Goal: Information Seeking & Learning: Learn about a topic

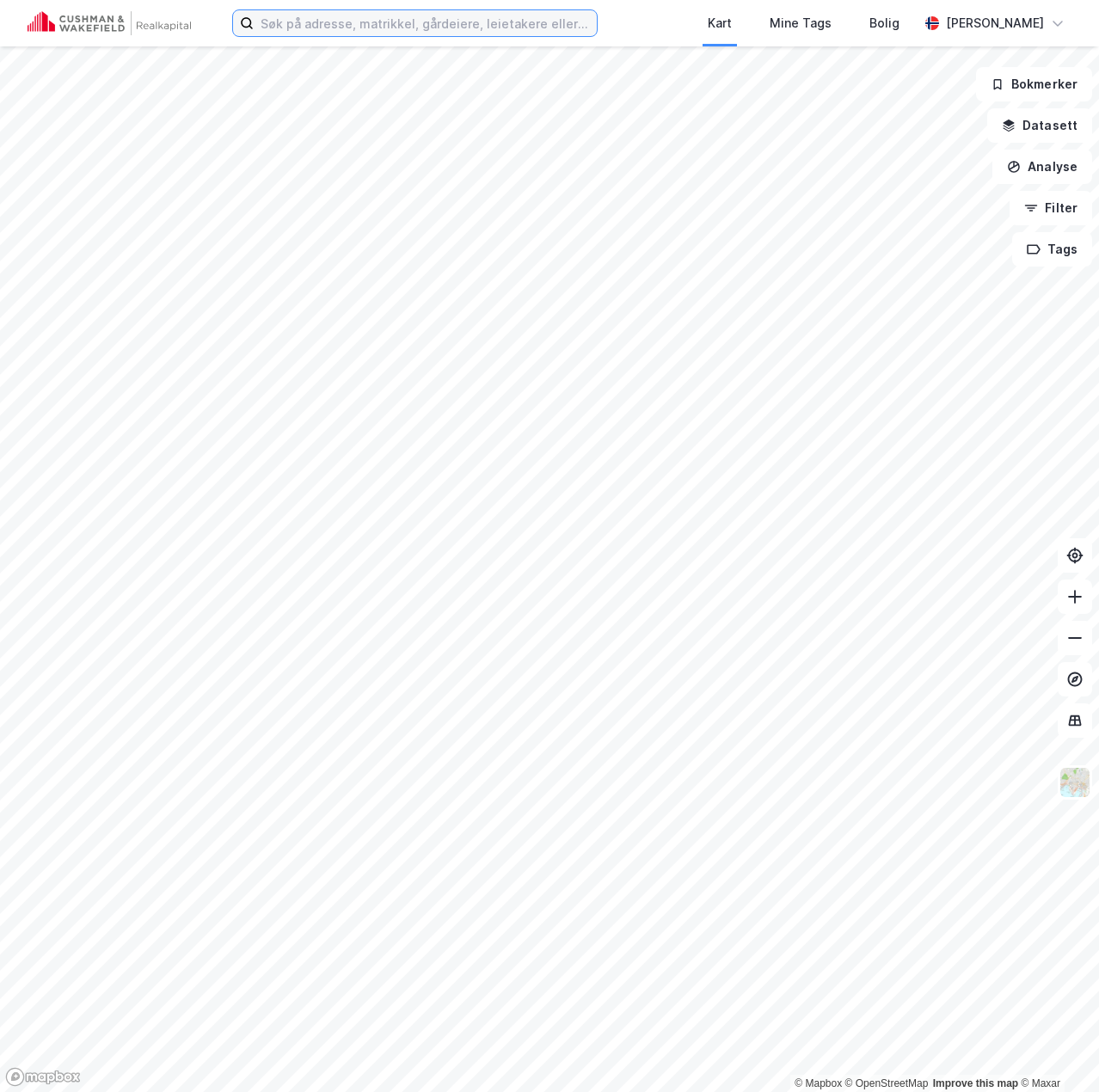
click at [448, 29] on input at bounding box center [425, 23] width 343 height 26
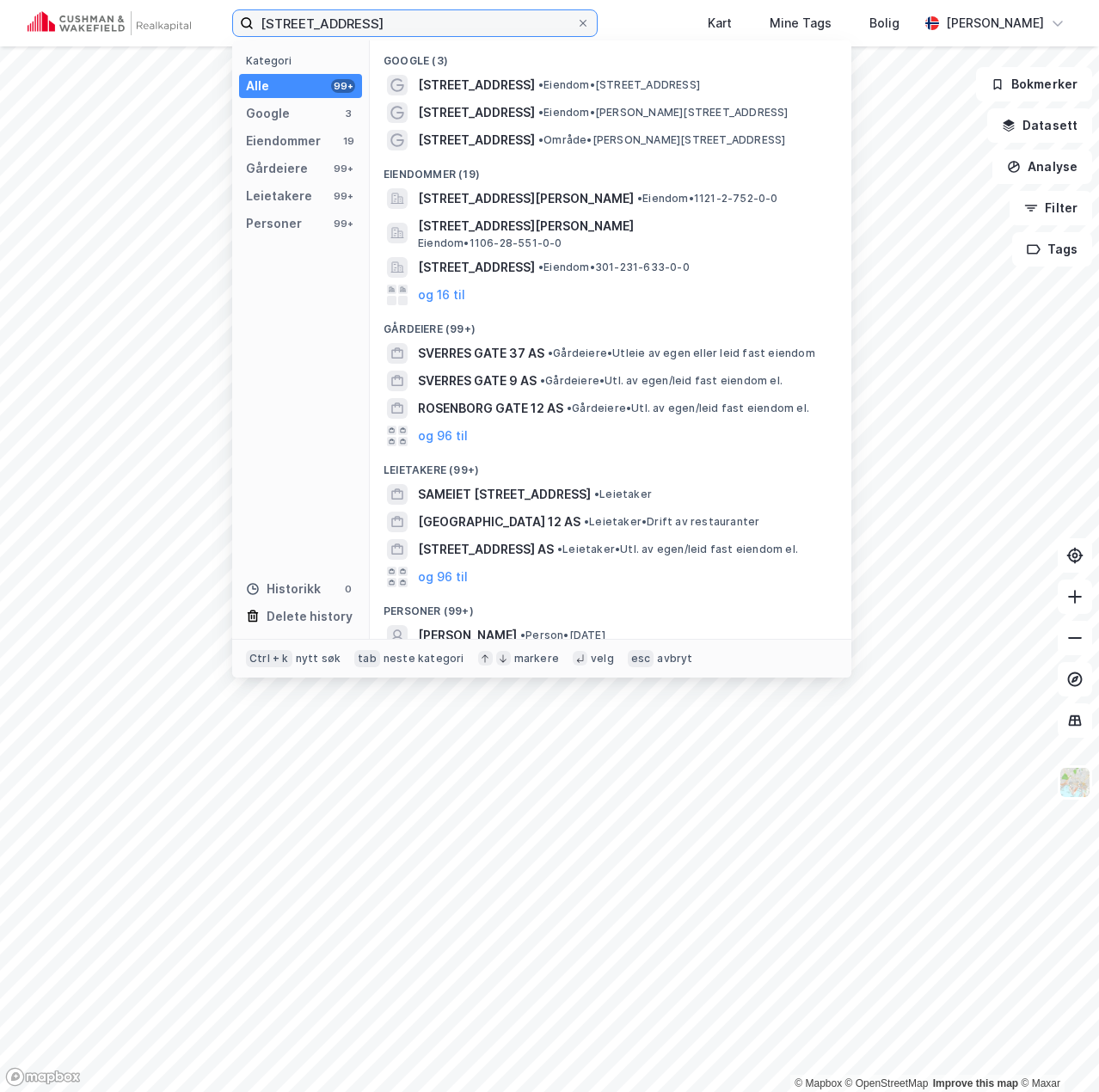
type input "[STREET_ADDRESS]"
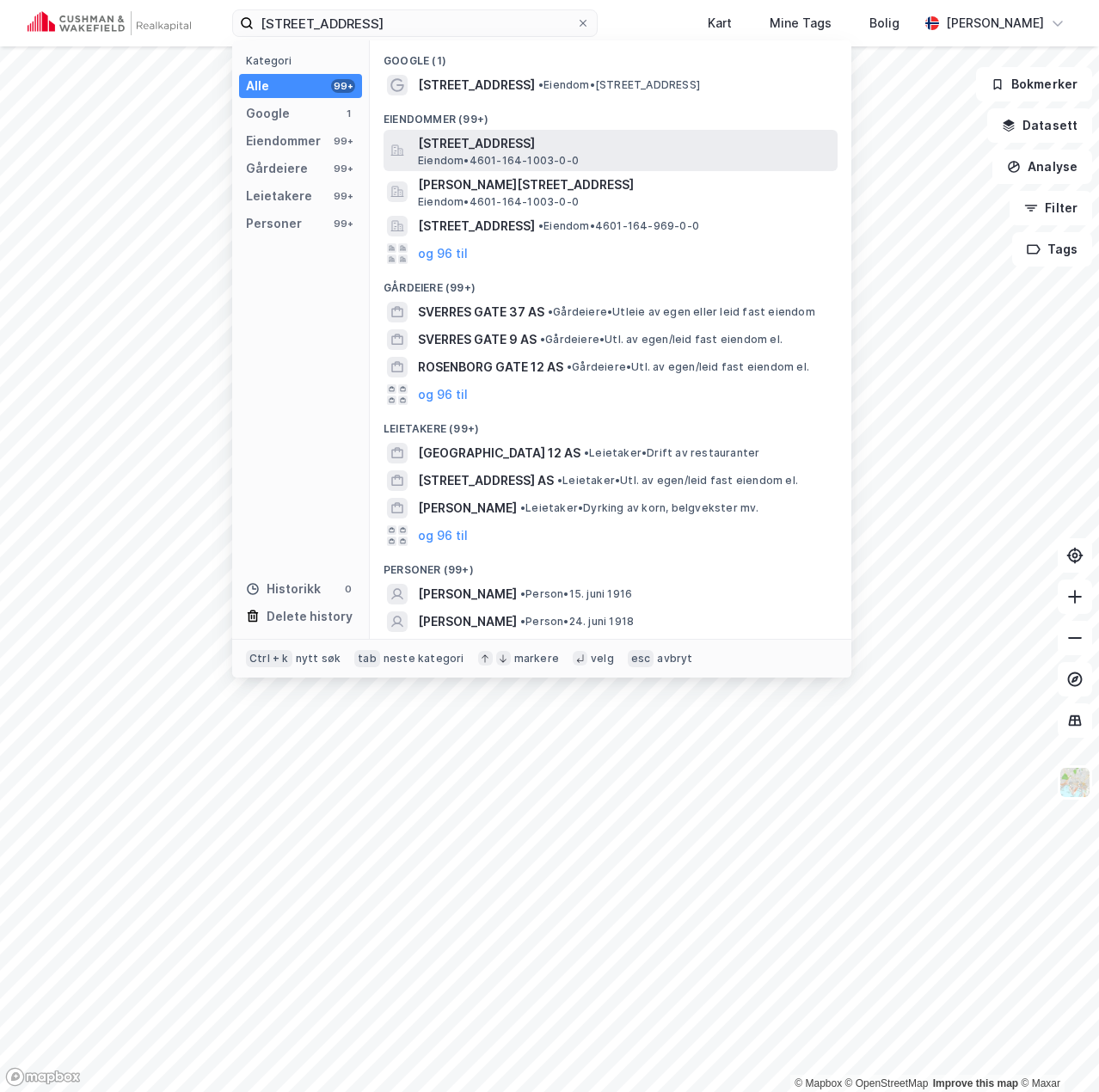
click at [561, 147] on span "[STREET_ADDRESS]" at bounding box center [624, 143] width 412 height 20
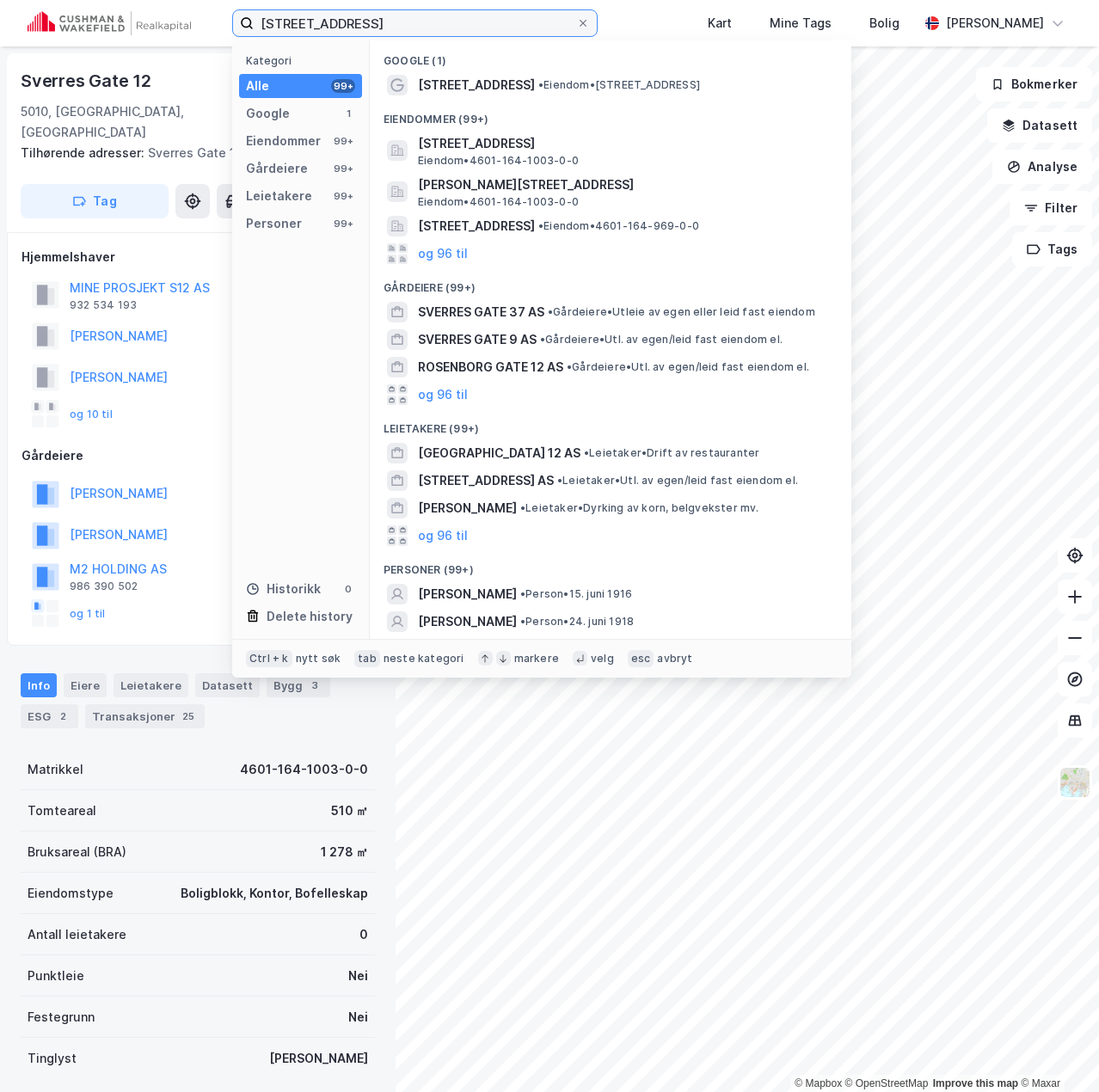
drag, startPoint x: 420, startPoint y: 28, endPoint x: 89, endPoint y: 25, distance: 331.0
click at [89, 25] on div "[STREET_ADDRESS] Kategori Alle 99+ Google 1 Eiendommer 99+ Gårdeiere 99+ Leieta…" at bounding box center [549, 23] width 1099 height 46
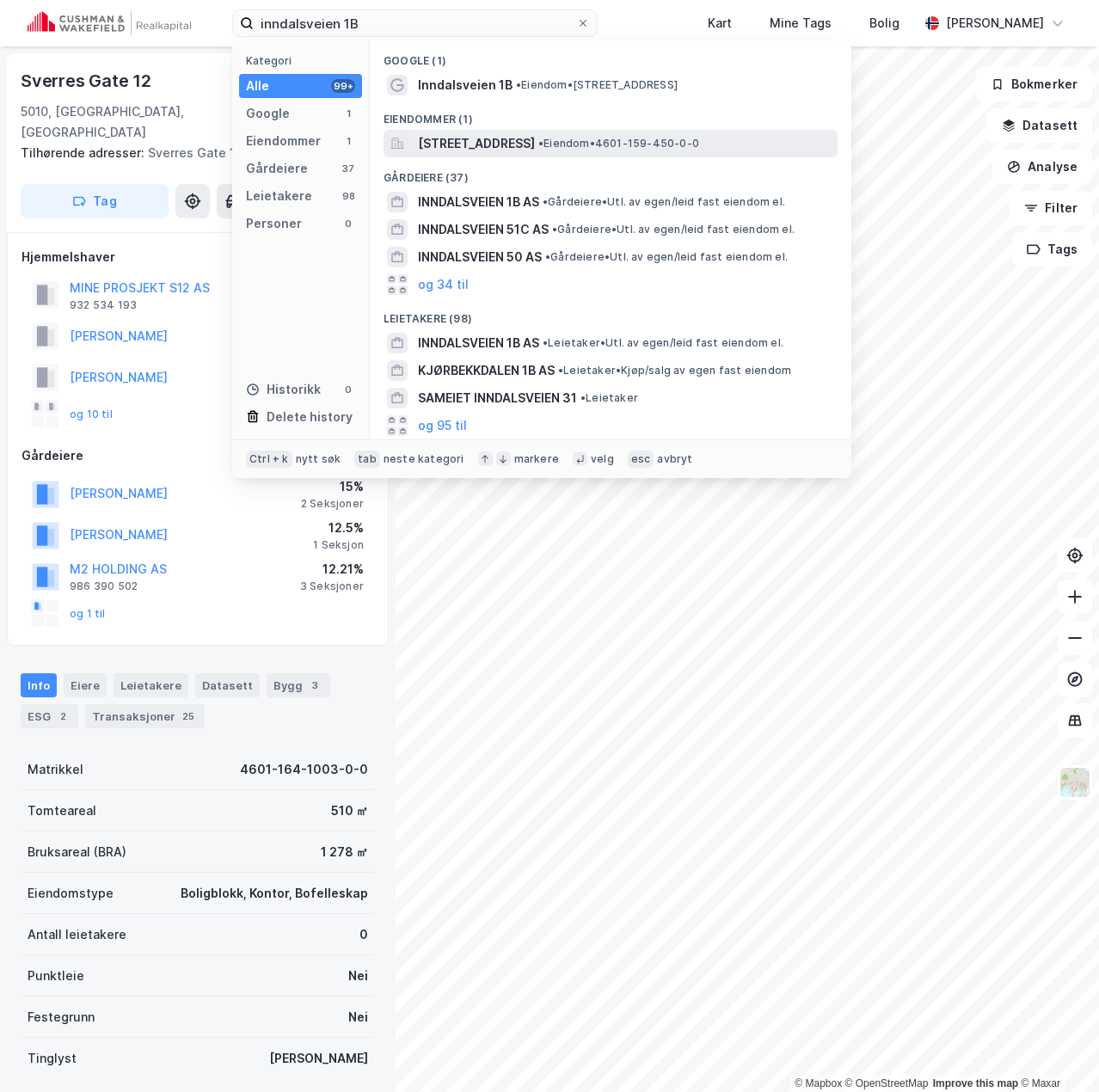
click at [465, 142] on span "[STREET_ADDRESS]" at bounding box center [476, 143] width 117 height 20
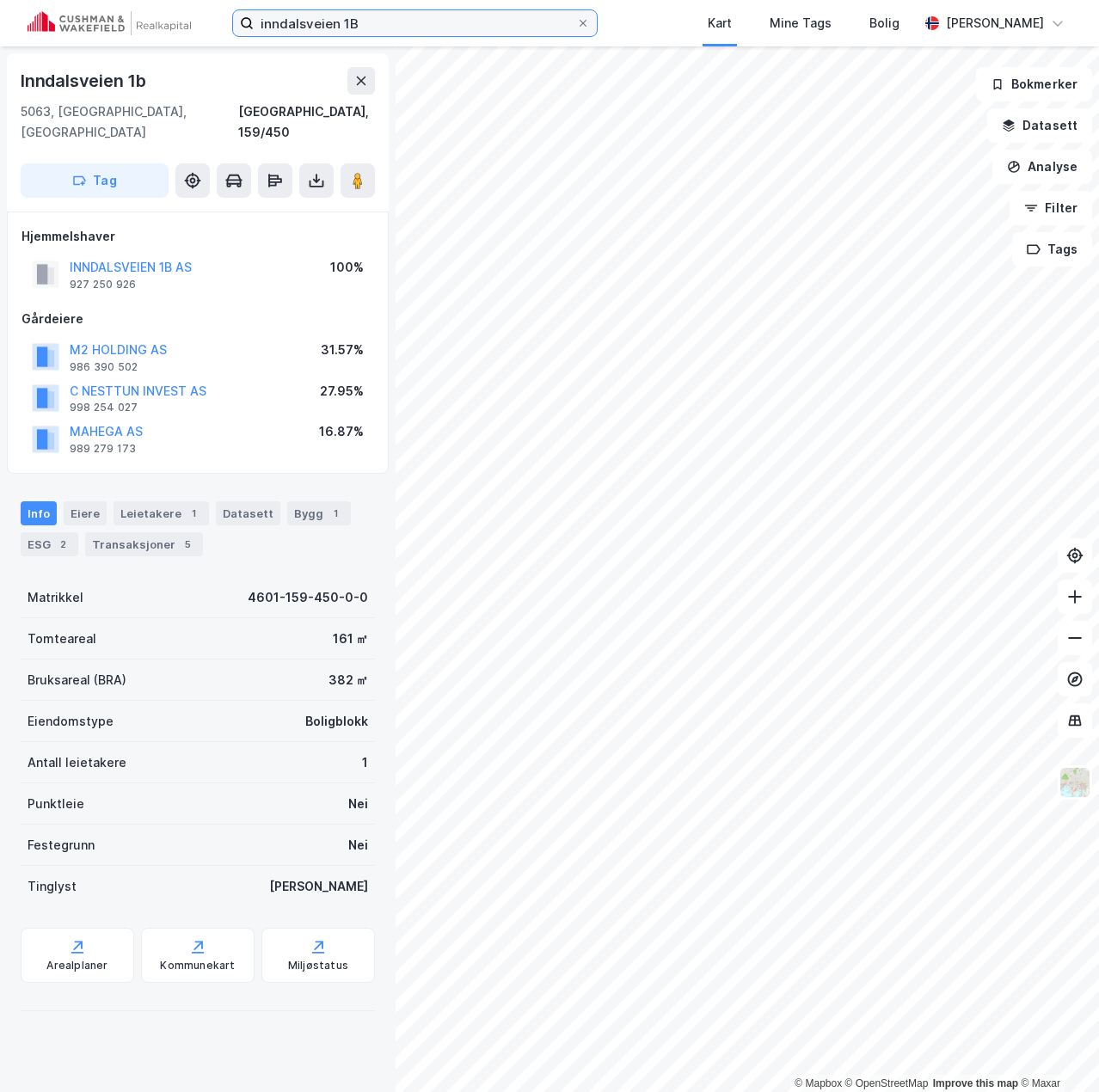
drag, startPoint x: 386, startPoint y: 19, endPoint x: 120, endPoint y: 29, distance: 266.2
click at [123, 28] on div "inndalsveien 1B [GEOGRAPHIC_DATA] Tags Bolig [PERSON_NAME]" at bounding box center [549, 23] width 1099 height 46
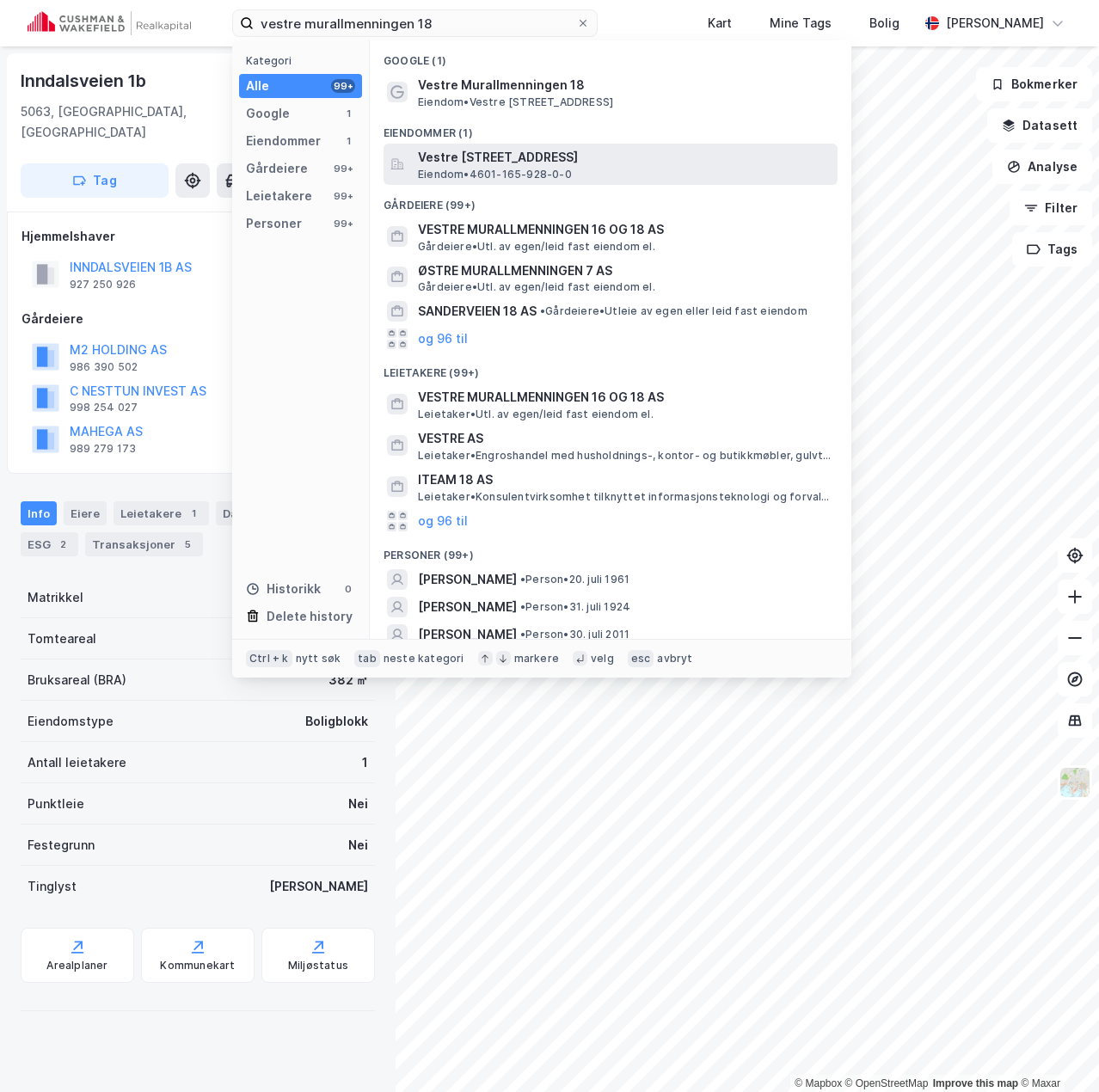
click at [498, 159] on span "Vestre [STREET_ADDRESS]" at bounding box center [624, 157] width 412 height 20
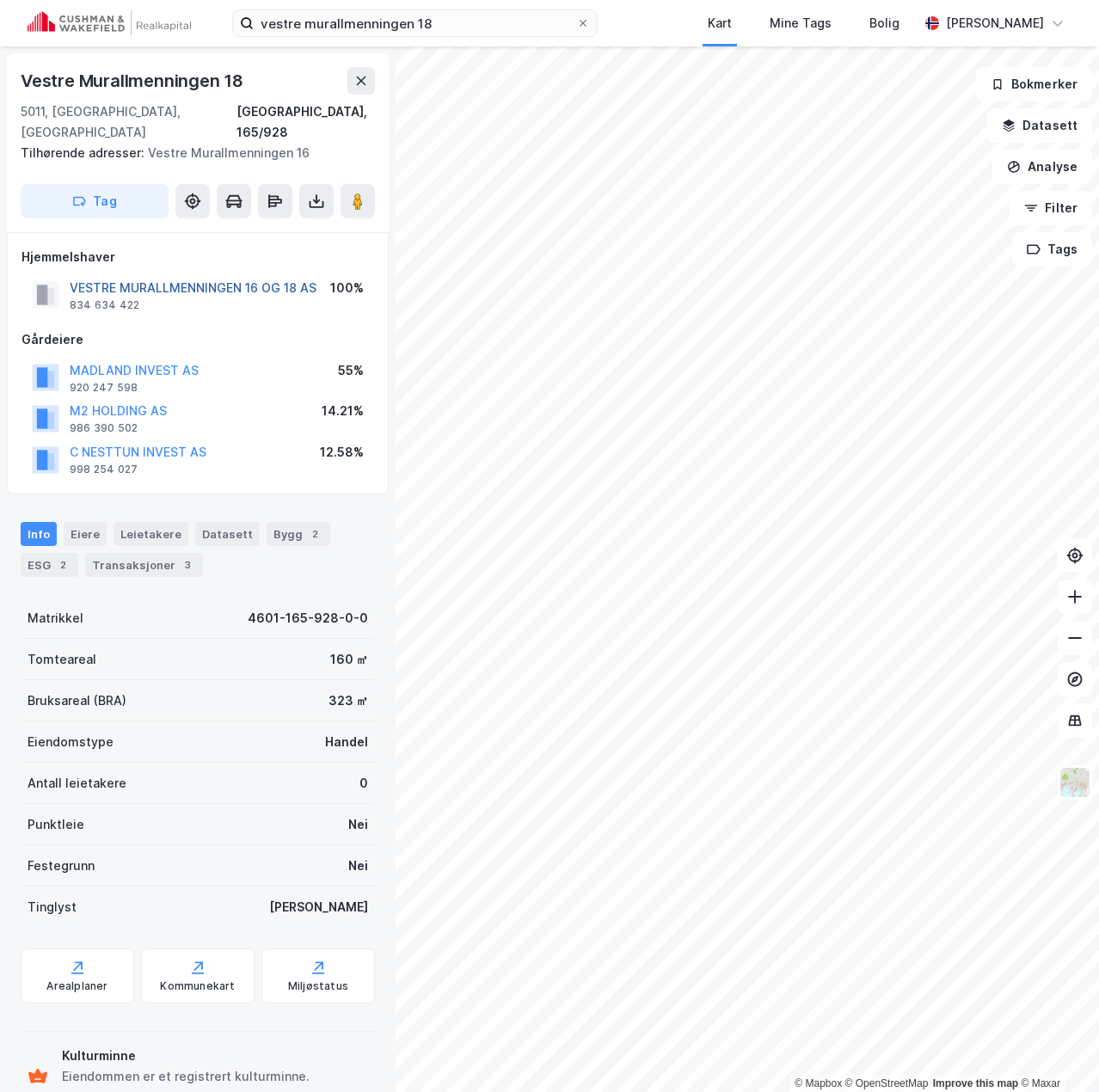
click at [0, 0] on button "VESTRE MURALLMENNINGEN 16 OG 18 AS" at bounding box center [0, 0] width 0 height 0
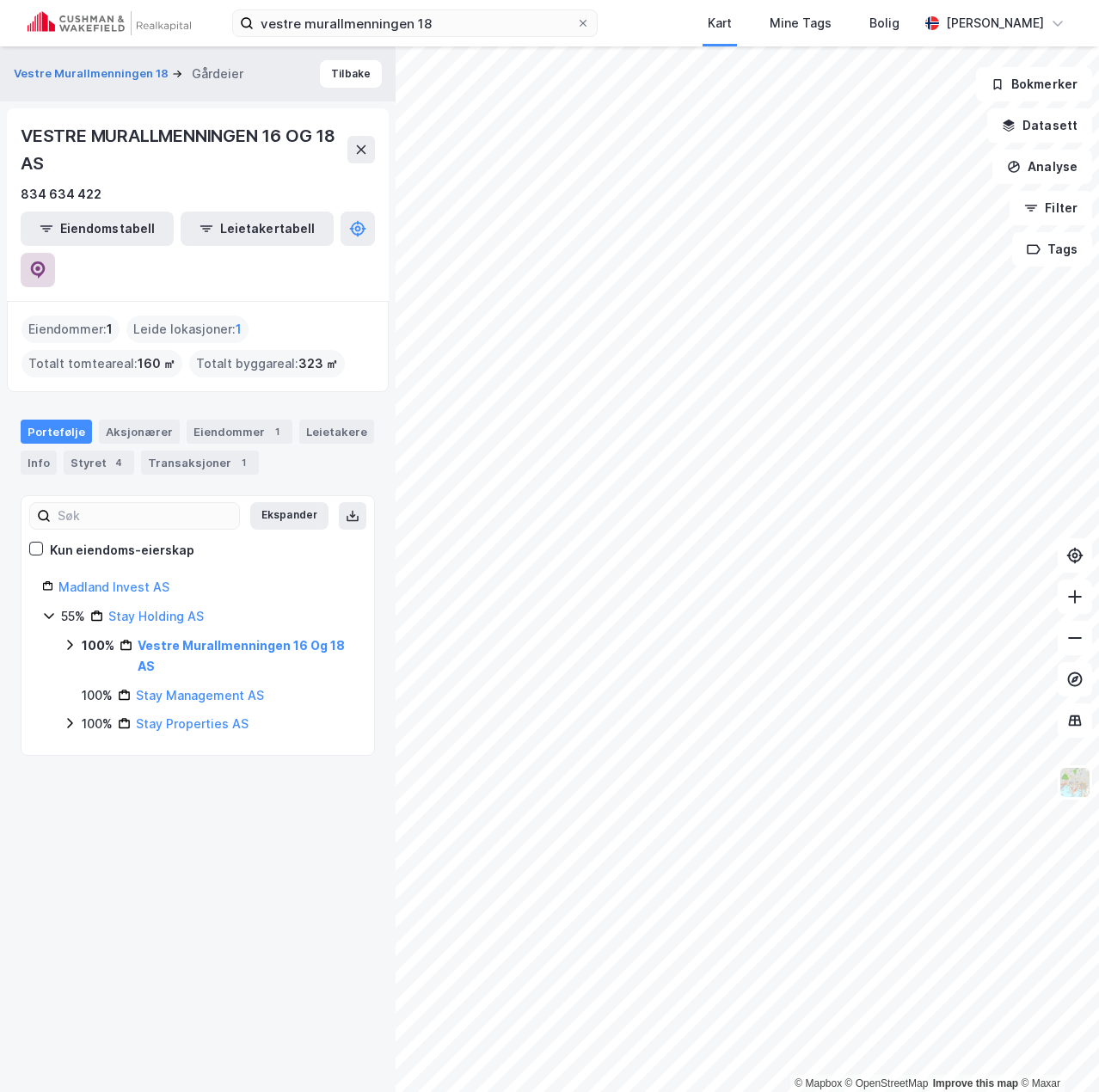
click at [46, 262] on icon at bounding box center [37, 270] width 17 height 17
click at [338, 70] on button "Tilbake" at bounding box center [351, 74] width 62 height 27
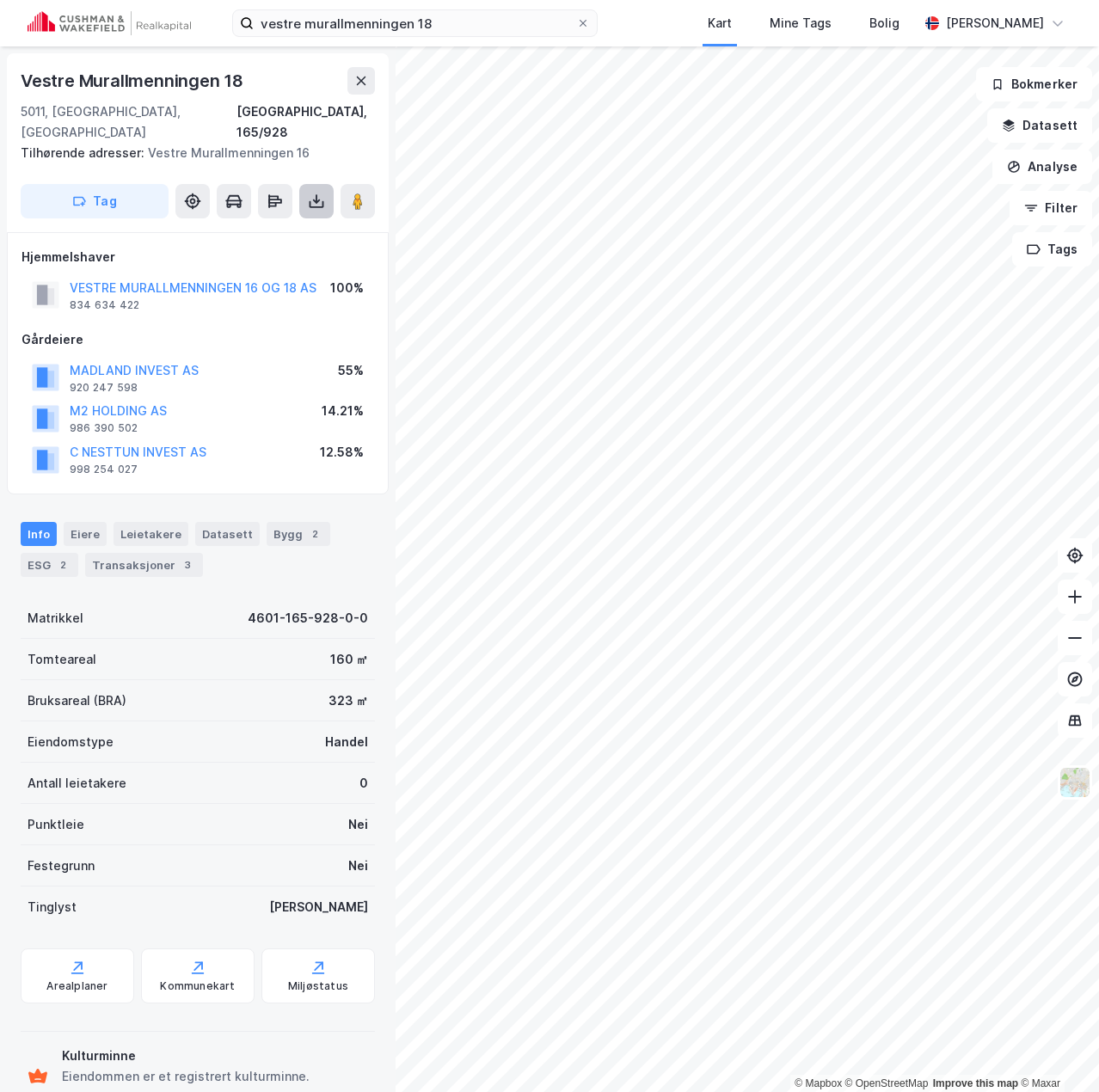
click at [325, 184] on button at bounding box center [316, 200] width 35 height 35
click at [228, 229] on div "Last ned grunnbok" at bounding box center [232, 236] width 99 height 14
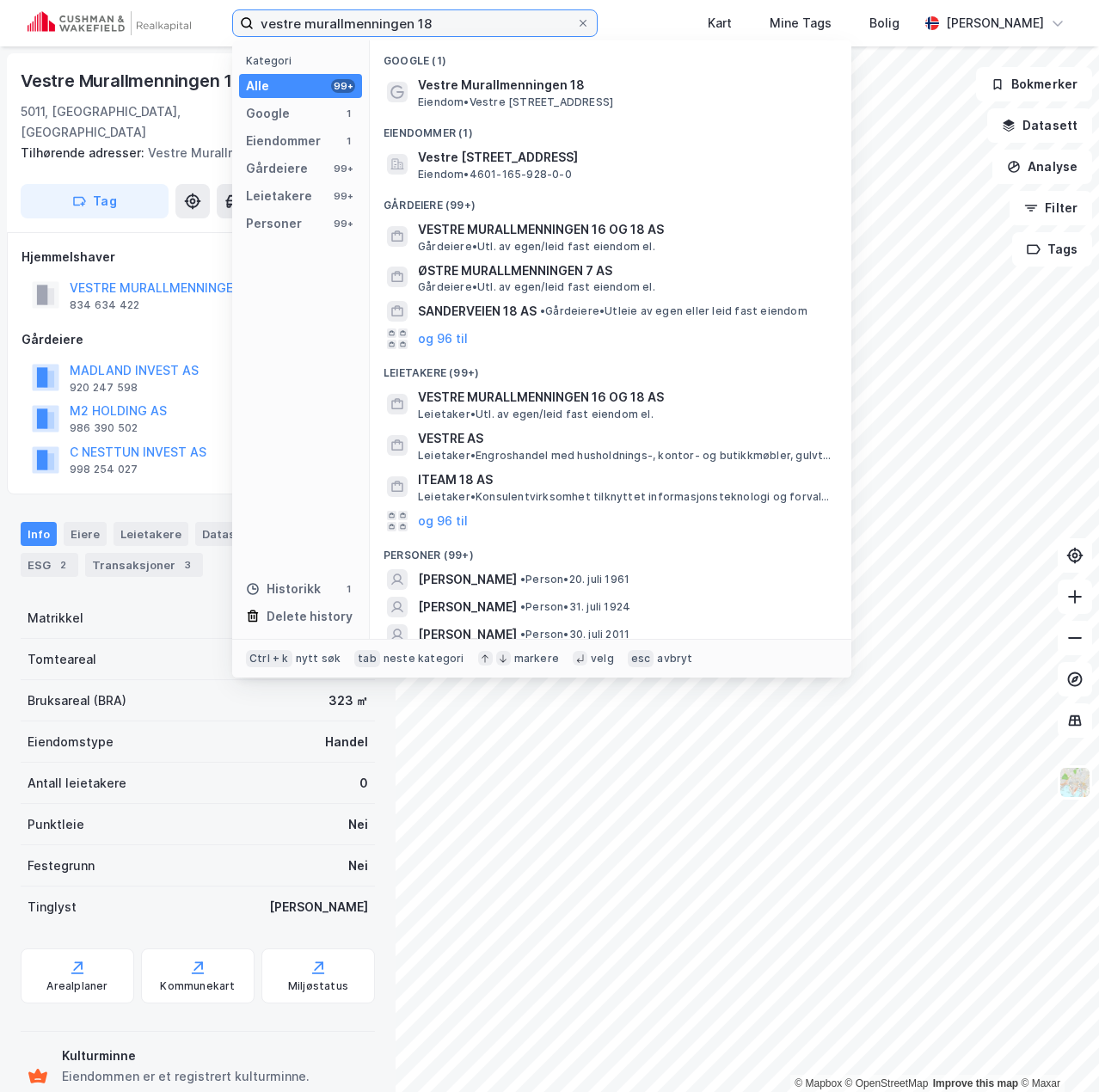
drag, startPoint x: 436, startPoint y: 23, endPoint x: -16, endPoint y: 30, distance: 452.1
click at [0, 30] on html "vestre murallmenningen 18 Kategori Alle 99+ Google 1 Eiendommer 1 Gårdeiere 99+…" at bounding box center [549, 546] width 1099 height 1092
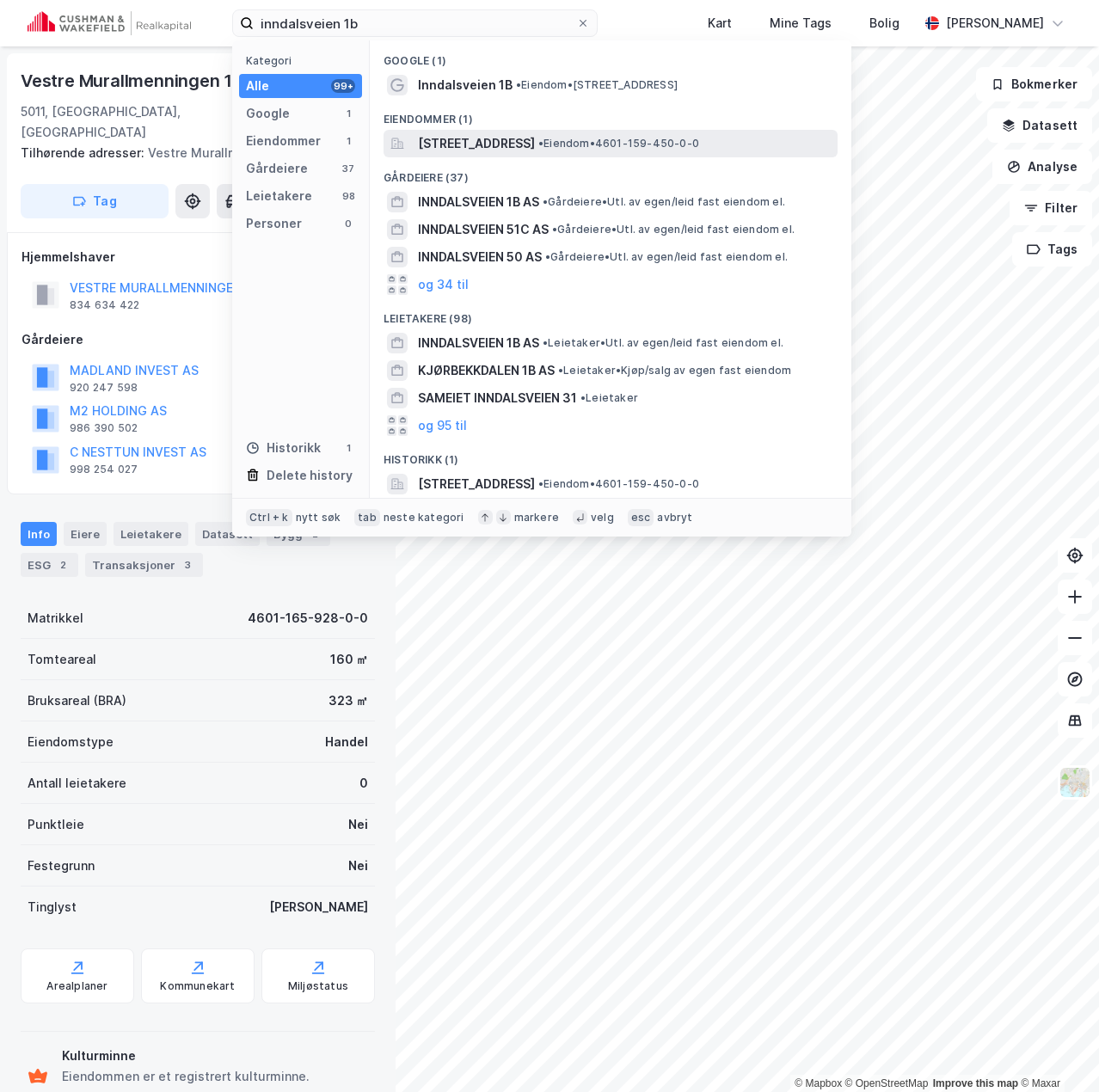
click at [532, 137] on span "[STREET_ADDRESS]" at bounding box center [476, 143] width 117 height 20
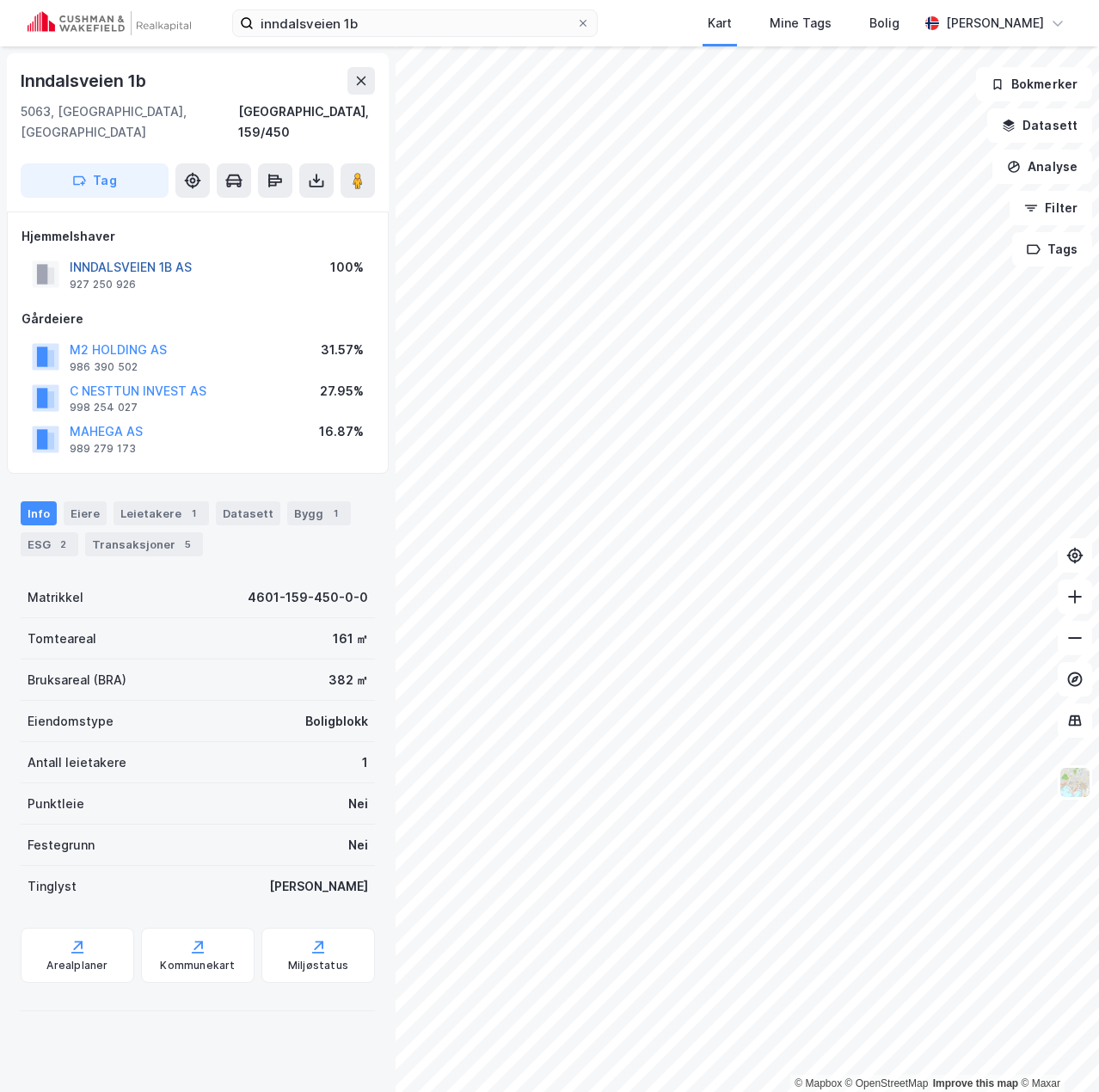
click at [0, 0] on button "INNDALSVEIEN 1B AS" at bounding box center [0, 0] width 0 height 0
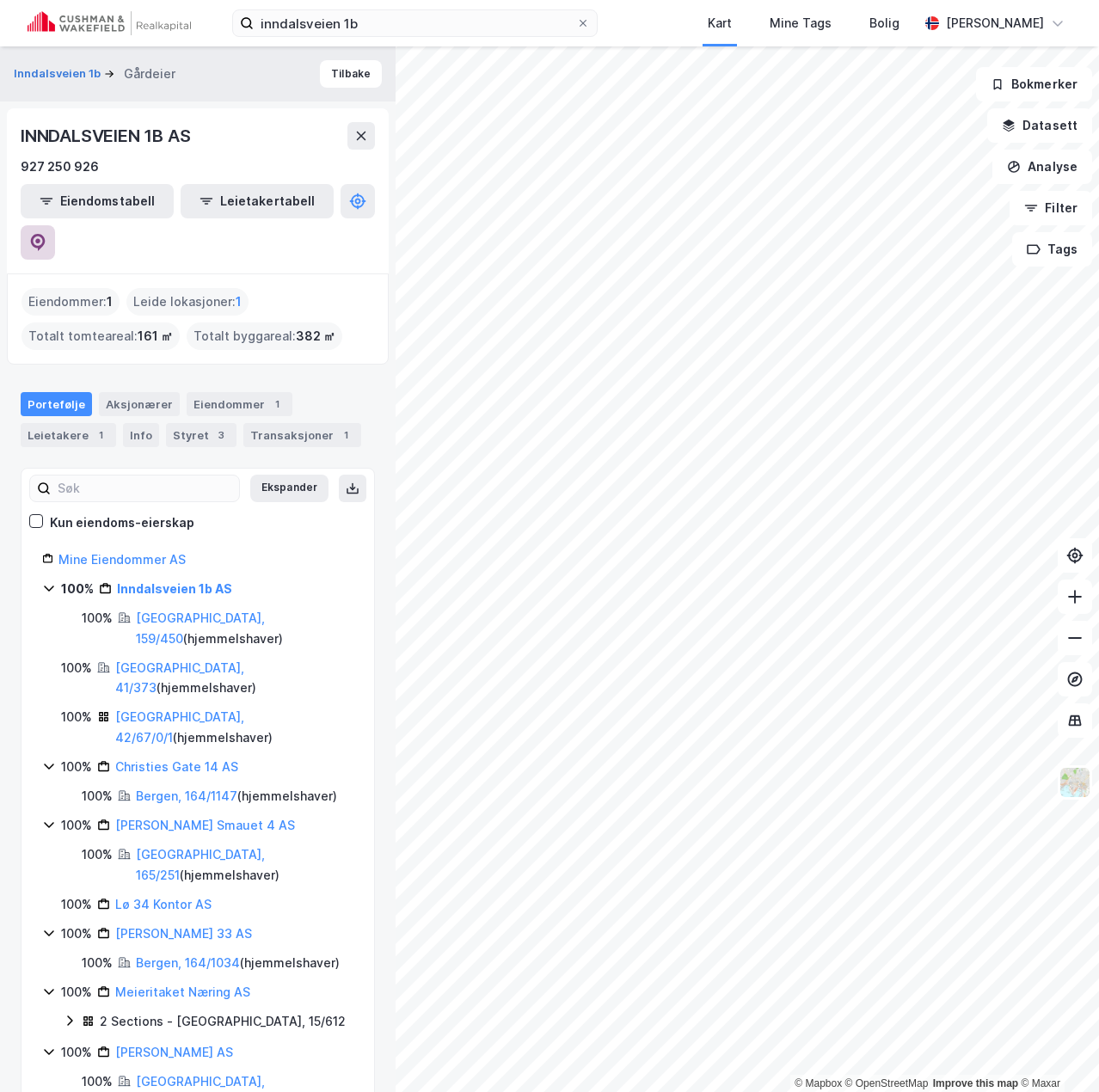
click at [55, 225] on button at bounding box center [37, 242] width 35 height 35
click at [341, 73] on button "Tilbake" at bounding box center [351, 74] width 62 height 27
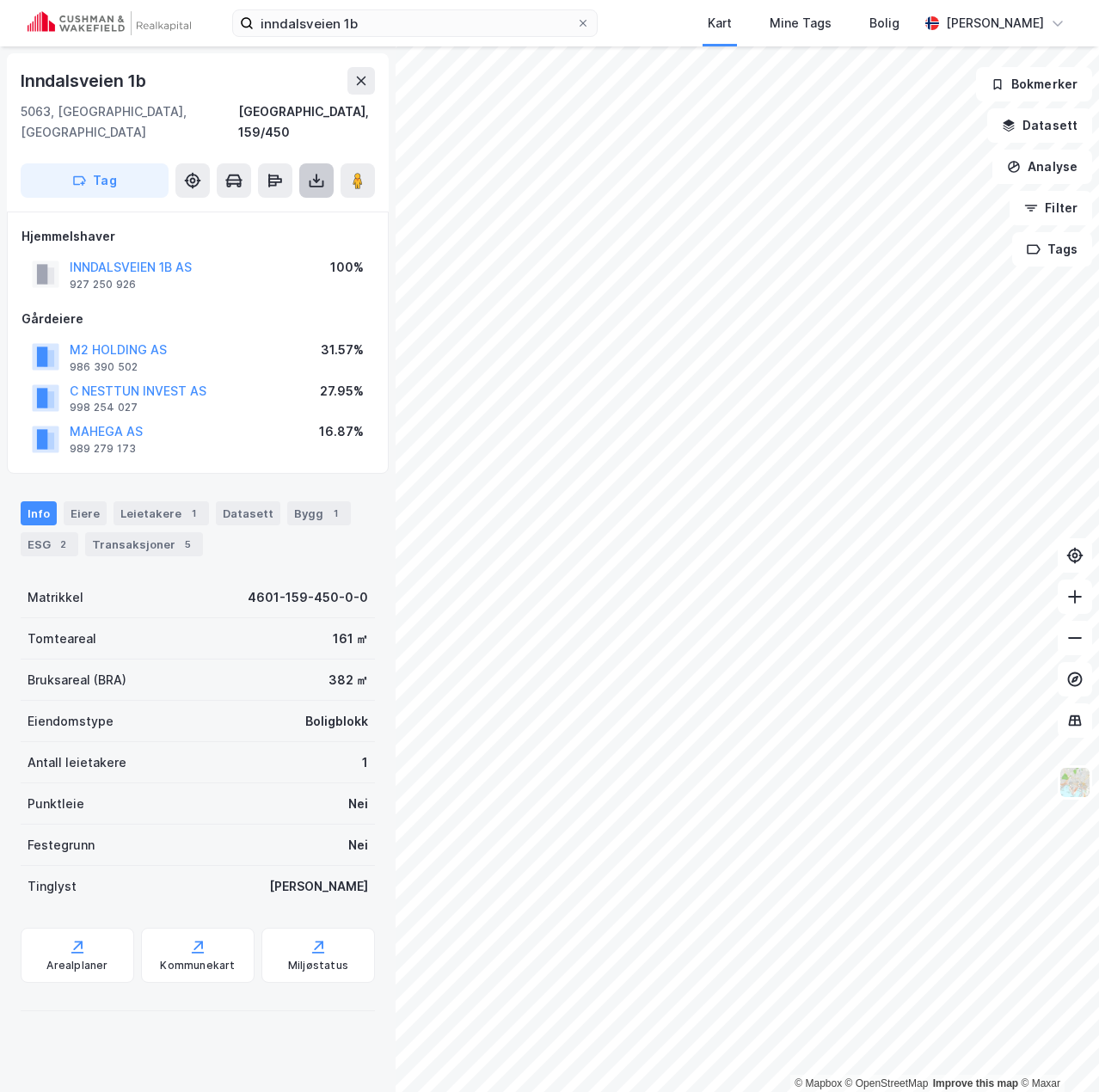
click at [319, 179] on icon at bounding box center [317, 181] width 7 height 4
click at [248, 208] on div "Last ned grunnbok" at bounding box center [232, 216] width 99 height 14
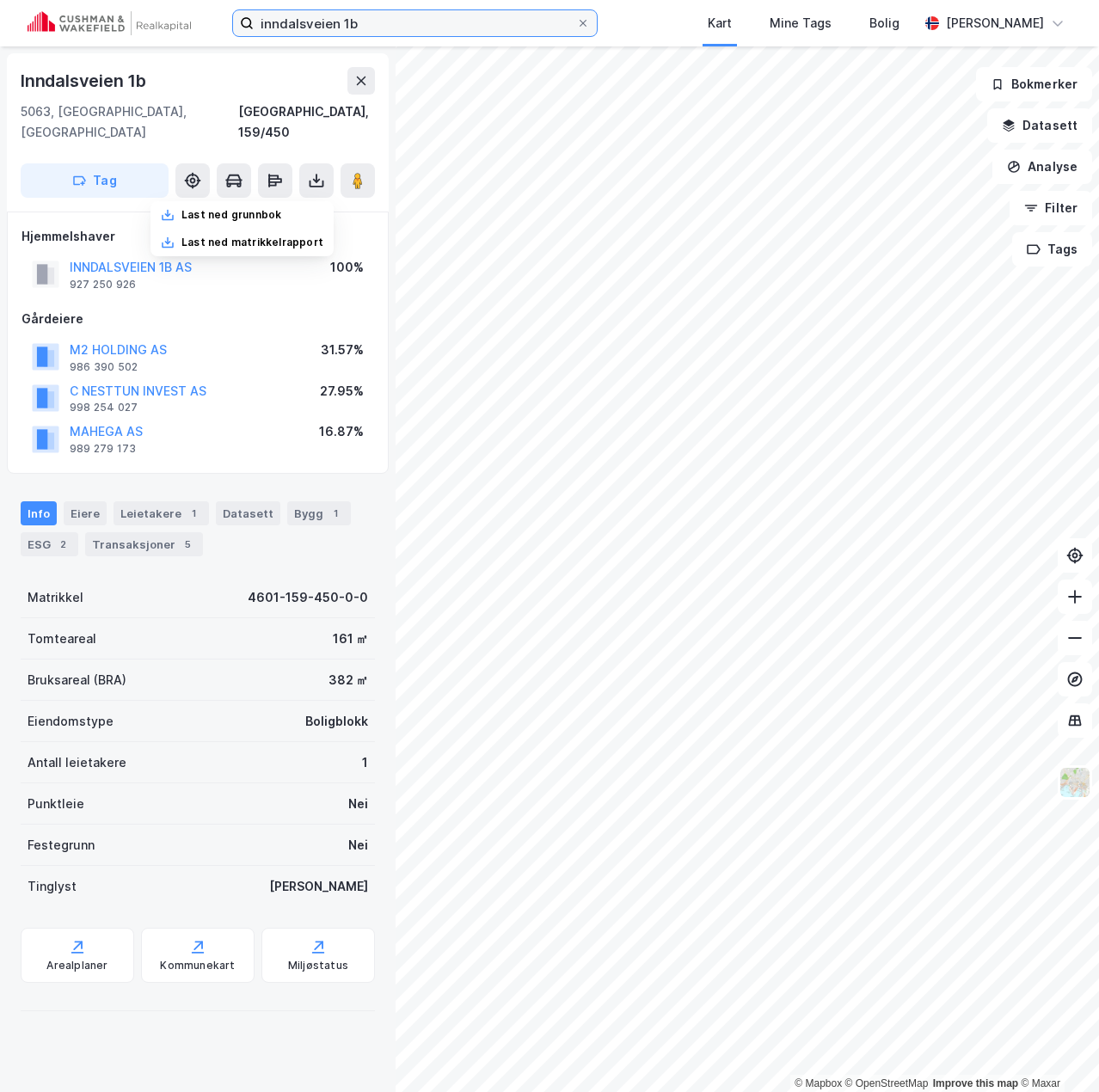
drag, startPoint x: 370, startPoint y: 23, endPoint x: -70, endPoint y: 26, distance: 440.0
click at [0, 26] on html "inndalsveien 1b Kart Mine Tags Bolig [PERSON_NAME] © Mapbox © OpenStreetMap Imp…" at bounding box center [549, 546] width 1099 height 1092
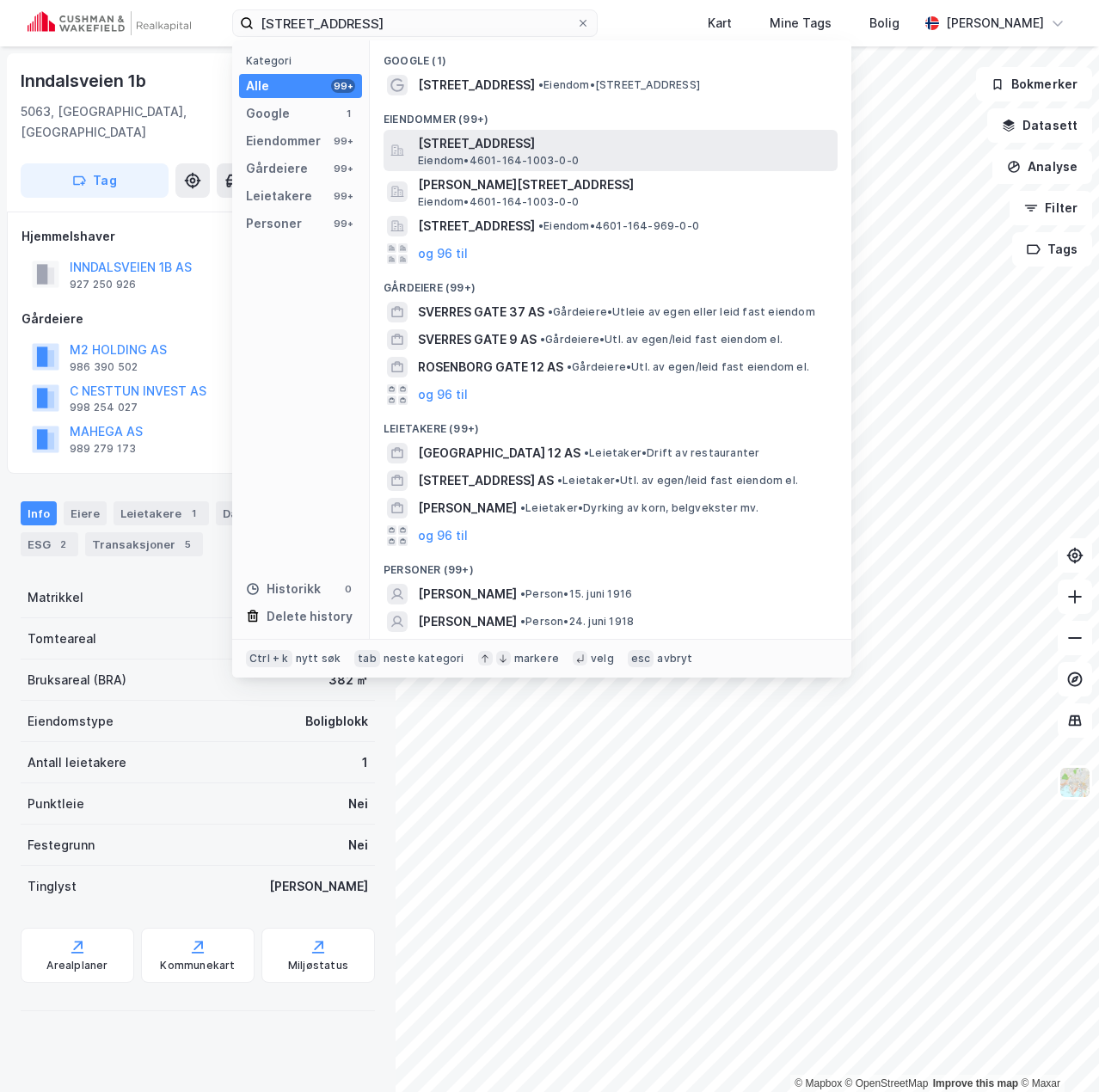
click at [564, 147] on span "[STREET_ADDRESS]" at bounding box center [624, 143] width 412 height 20
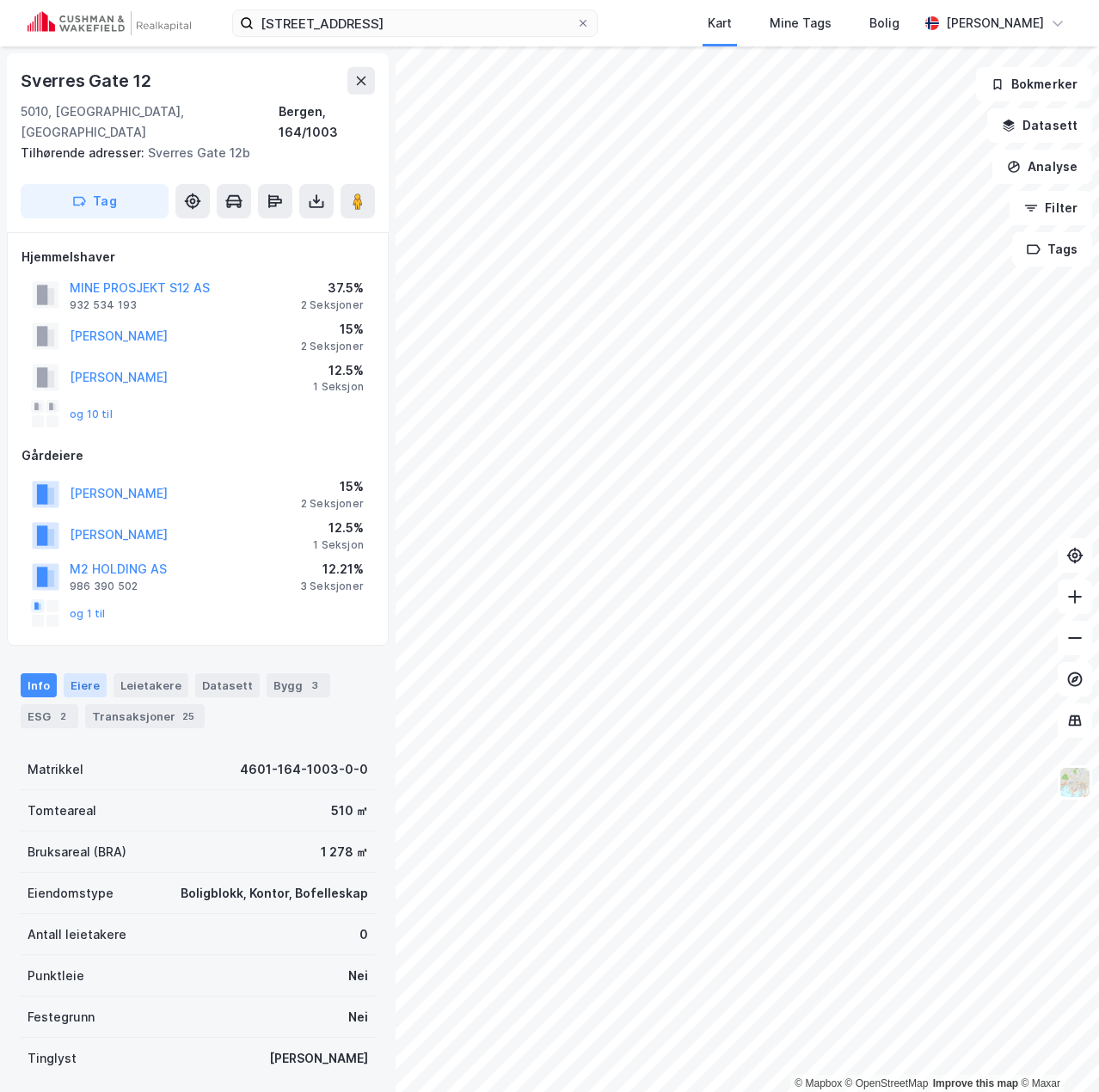
click at [90, 673] on div "Eiere" at bounding box center [85, 685] width 43 height 24
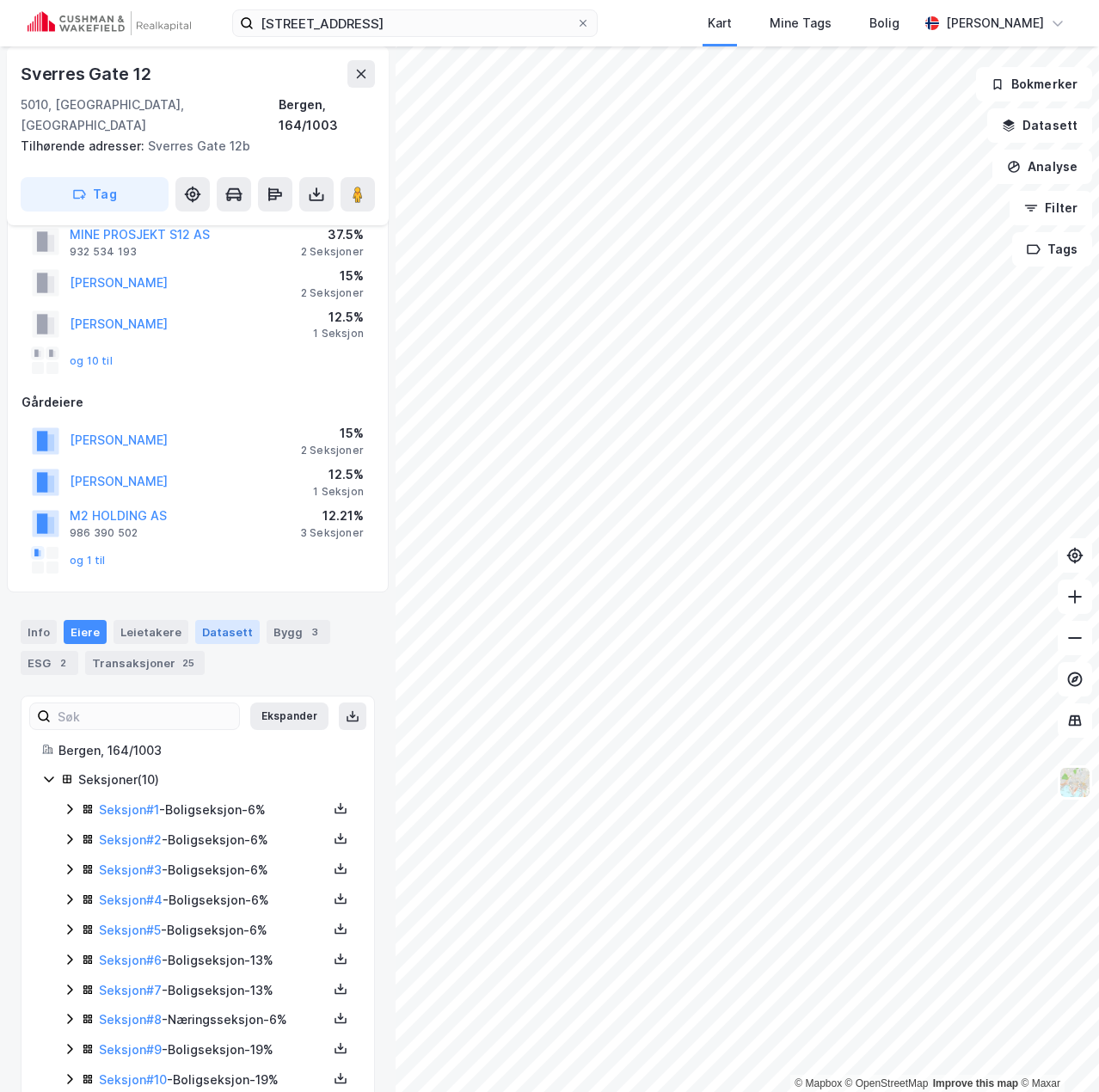
scroll to position [74, 0]
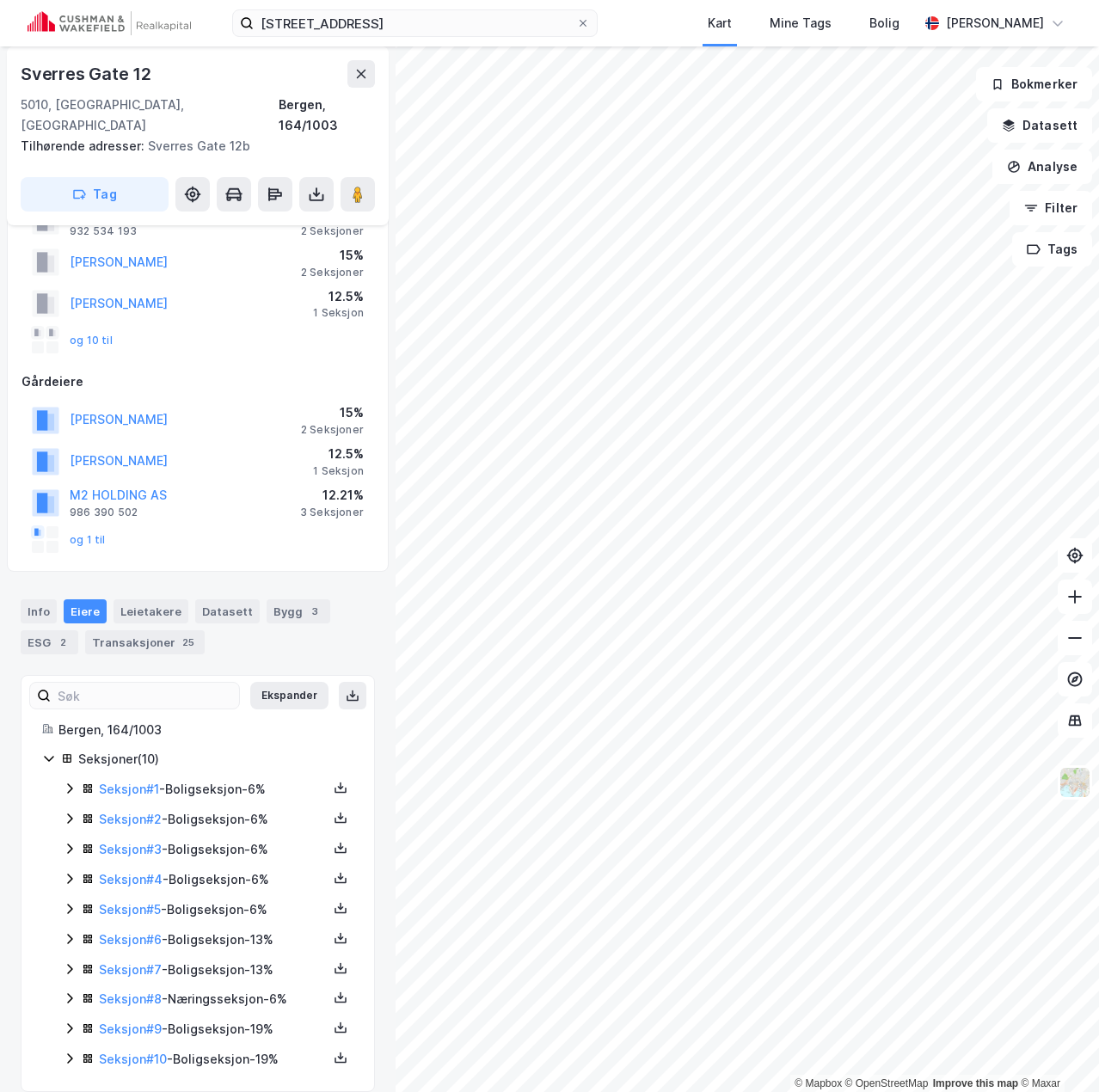
click at [198, 779] on div "Seksjon # 1 - Boligseksjon - 6%" at bounding box center [213, 789] width 229 height 20
click at [197, 779] on div "Seksjon # 1 - Boligseksjon - 6%" at bounding box center [213, 789] width 229 height 20
click at [197, 809] on div "Seksjon # 2 - Boligseksjon - 6%" at bounding box center [213, 819] width 229 height 20
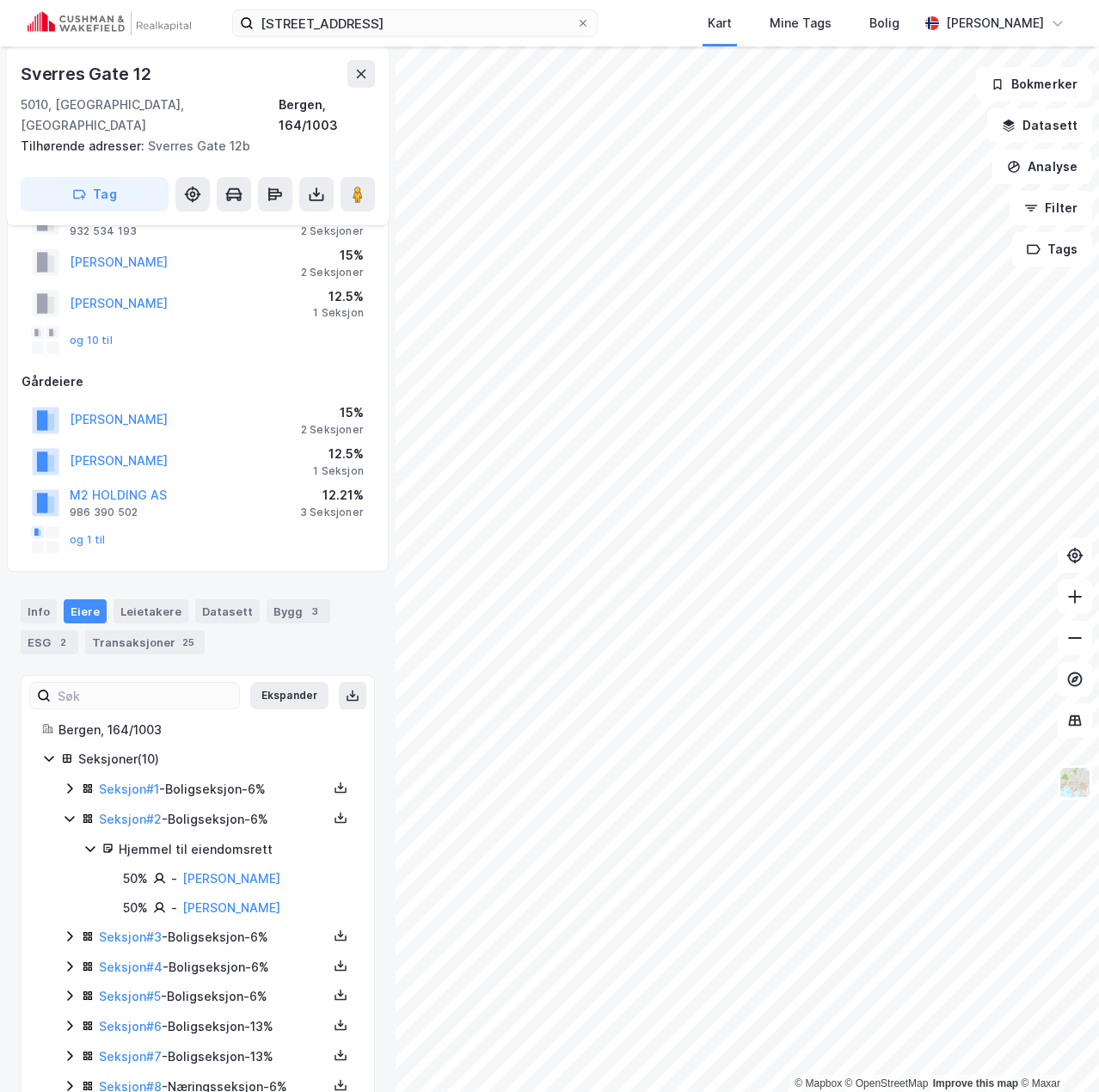
click at [197, 809] on div "Seksjon # 2 - Boligseksjon - 6%" at bounding box center [213, 819] width 229 height 20
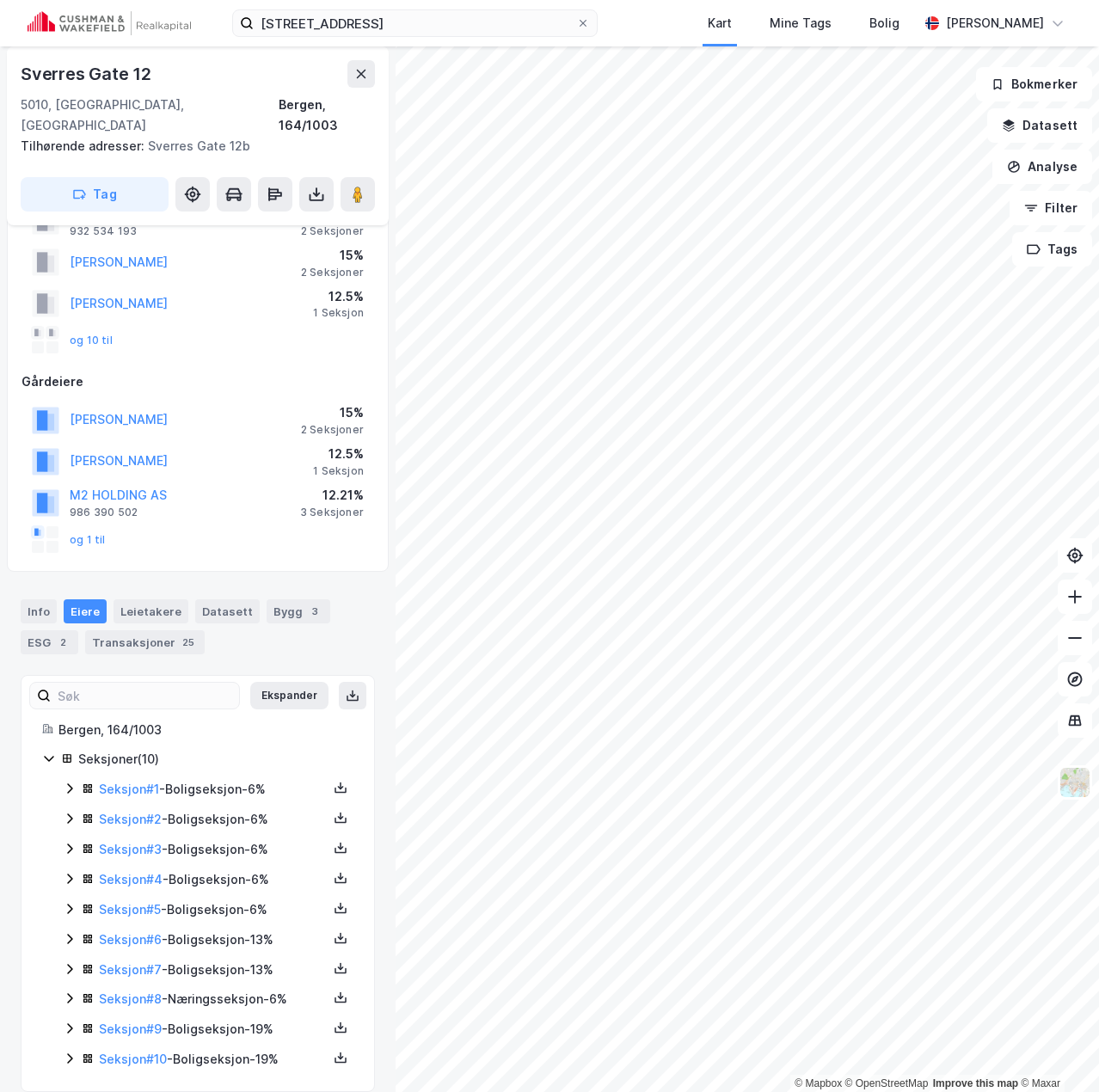
click at [204, 839] on div "Seksjon # 3 - Boligseksjon - 6%" at bounding box center [213, 849] width 229 height 20
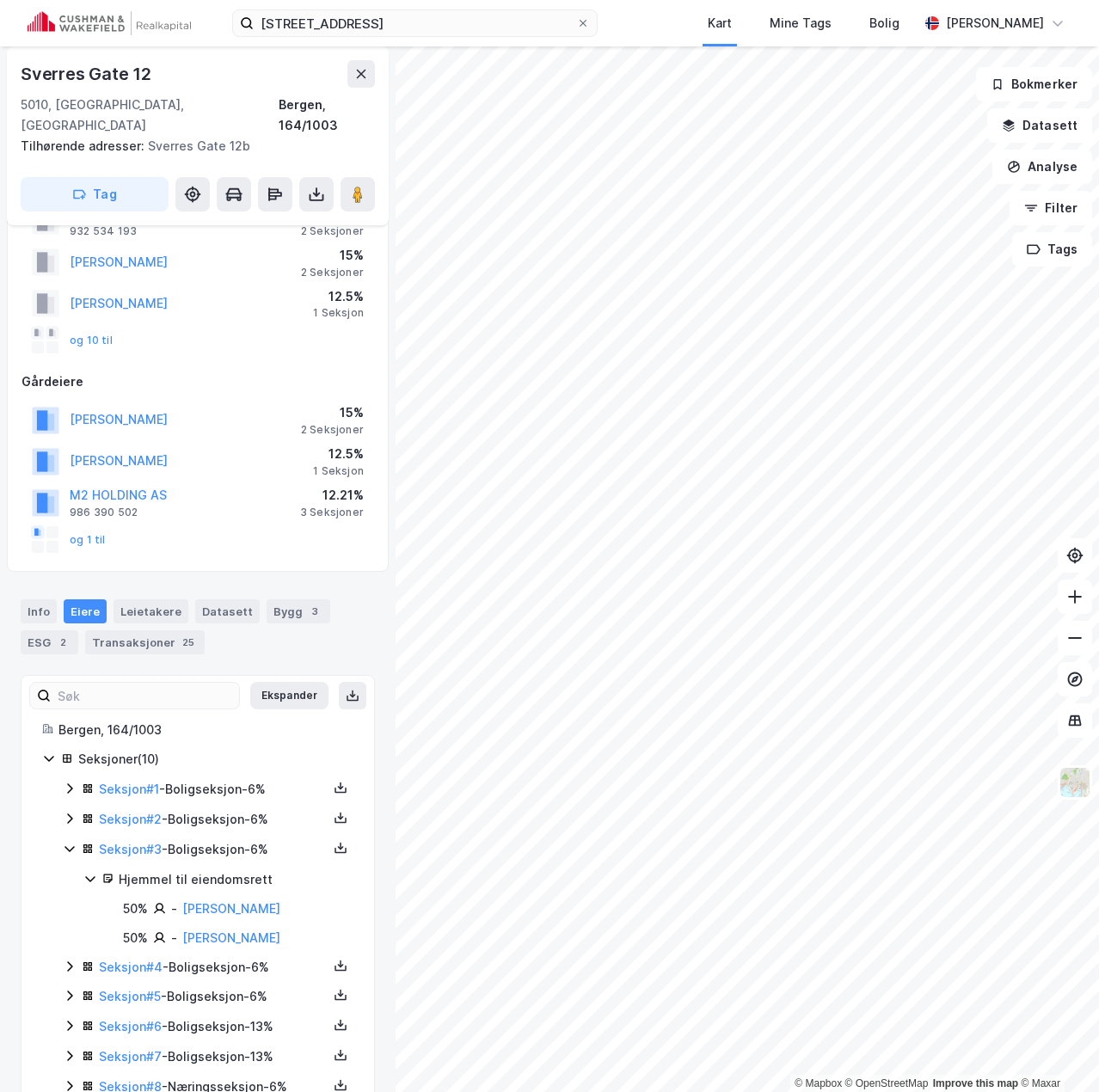
click at [205, 839] on div "Seksjon # 3 - Boligseksjon - 6%" at bounding box center [213, 849] width 229 height 20
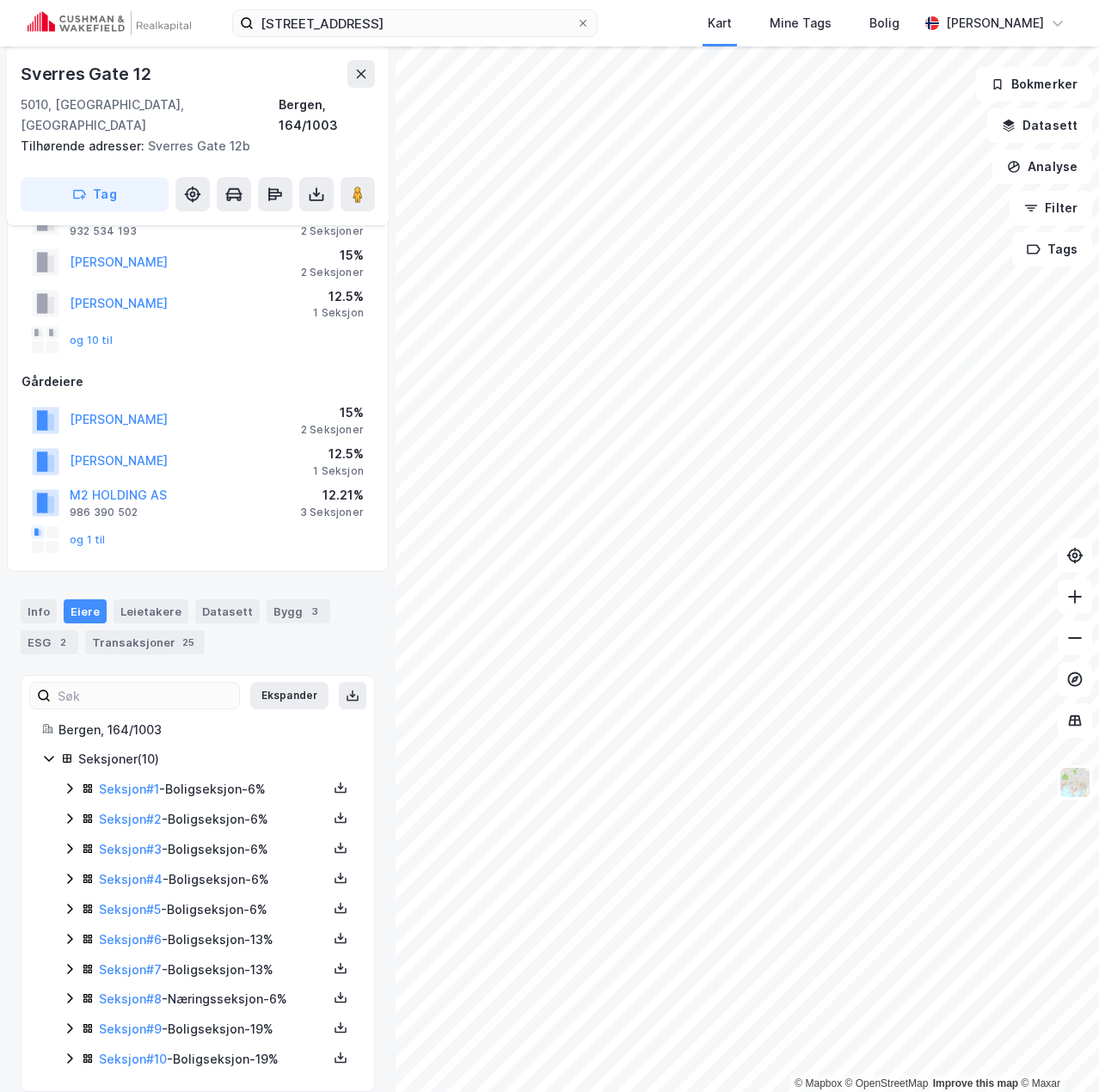
click at [215, 869] on div "Seksjon # 4 - Boligseksjon - 6%" at bounding box center [213, 879] width 229 height 20
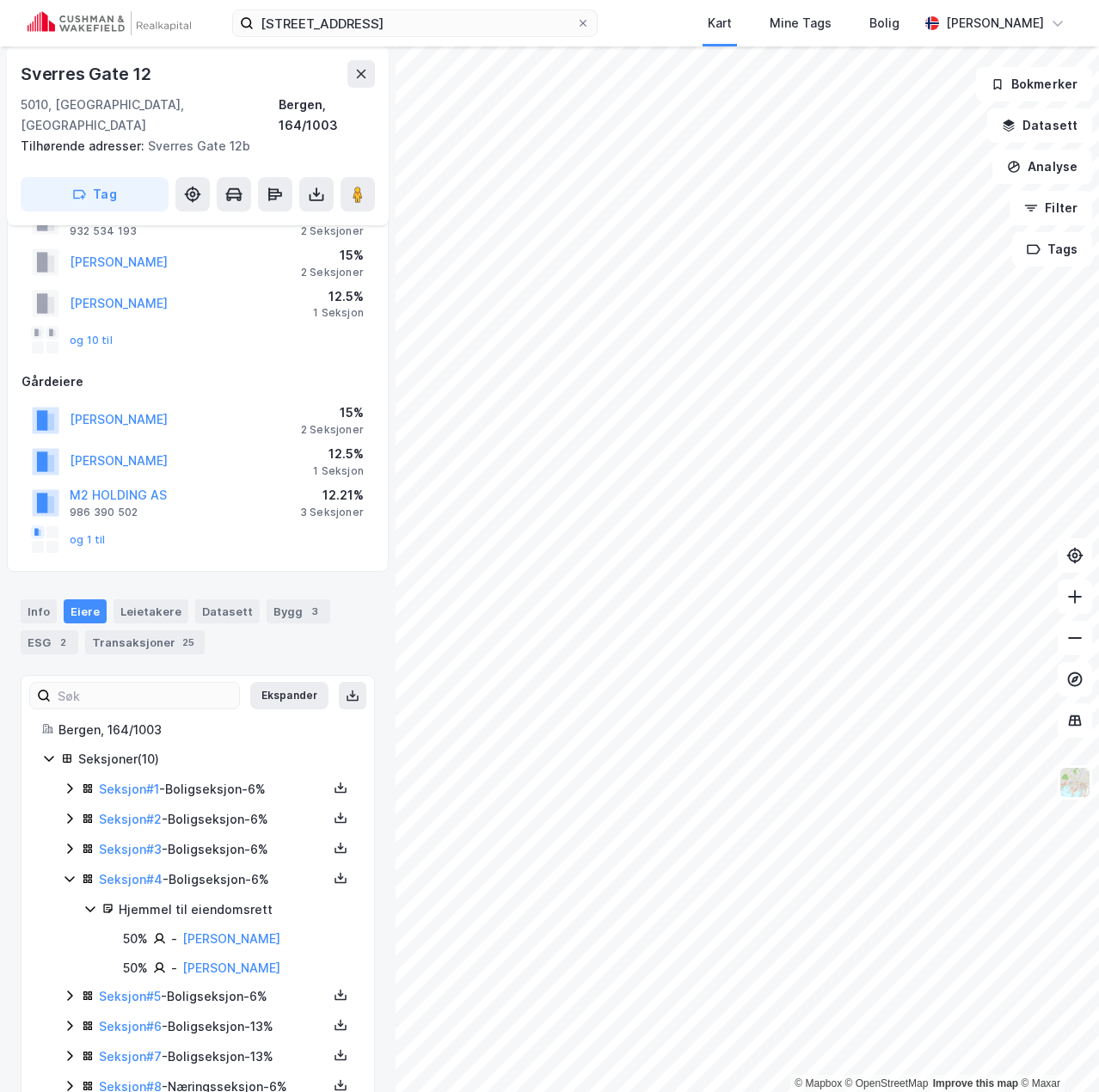
click at [215, 869] on div "Seksjon # 4 - Boligseksjon - 6%" at bounding box center [213, 879] width 229 height 20
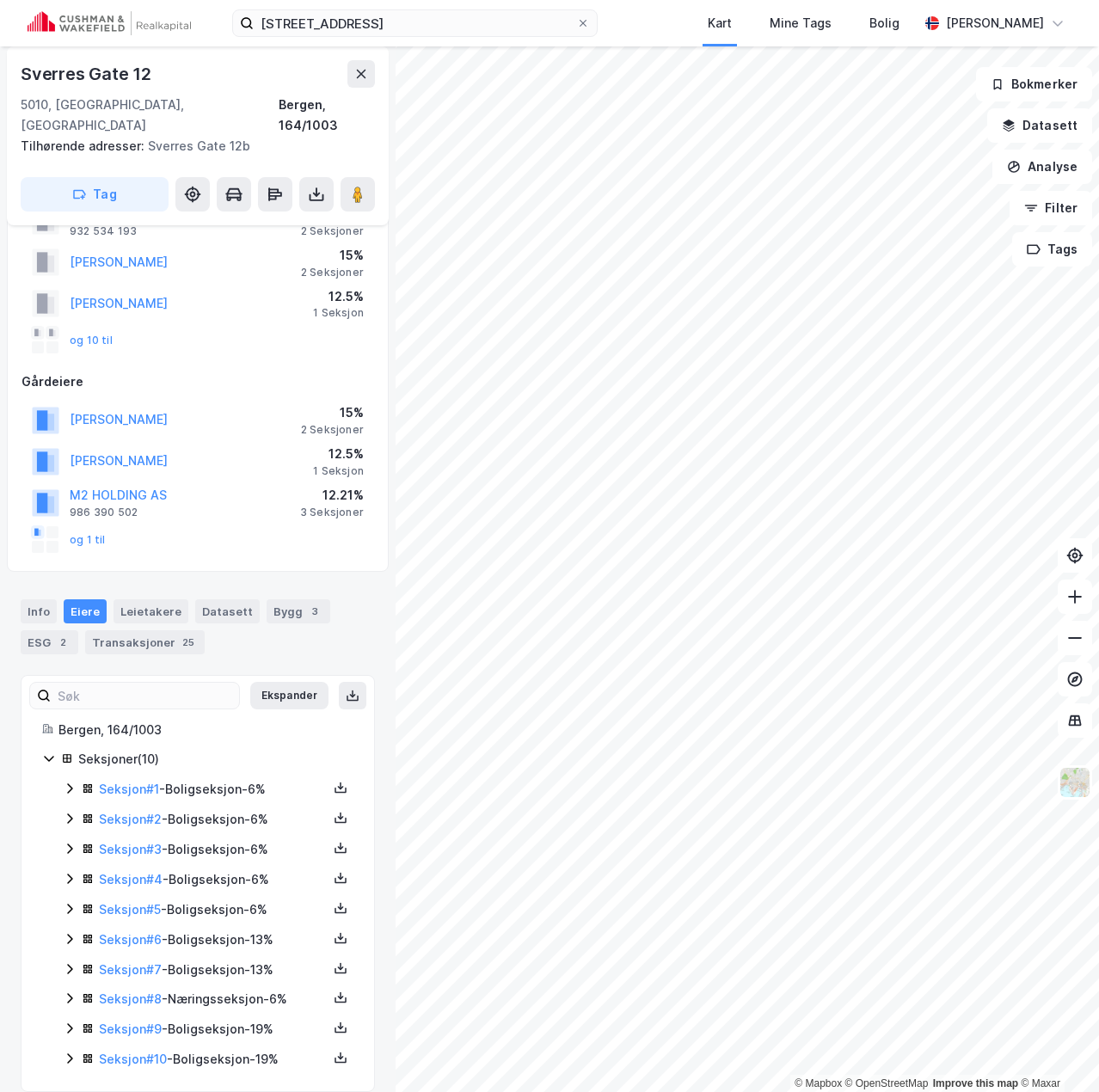
click at [213, 900] on div "Seksjon # 5 - Boligseksjon - 6%" at bounding box center [213, 909] width 229 height 20
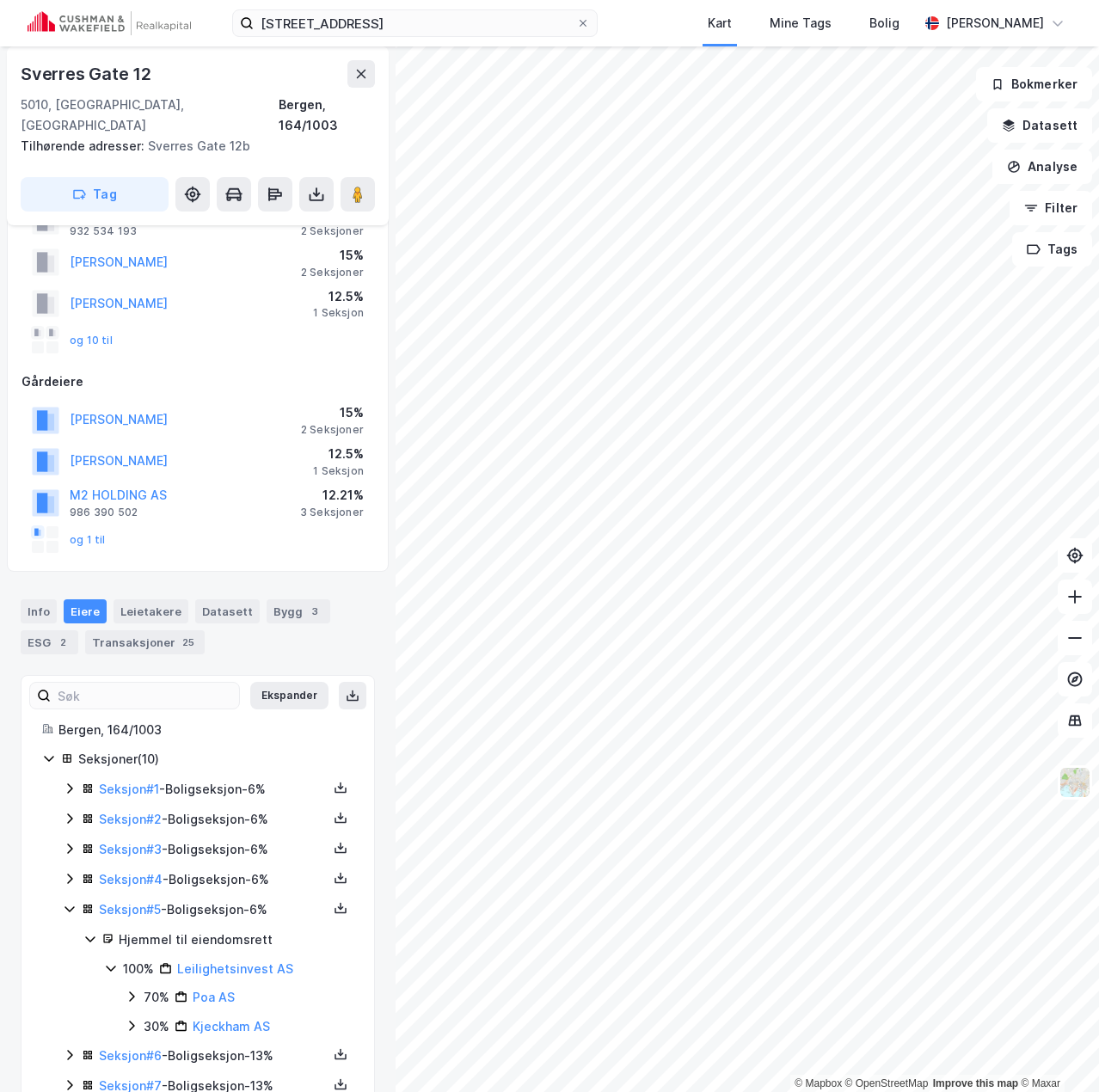
click at [213, 900] on div "Seksjon # 5 - Boligseksjon - 6%" at bounding box center [213, 909] width 229 height 20
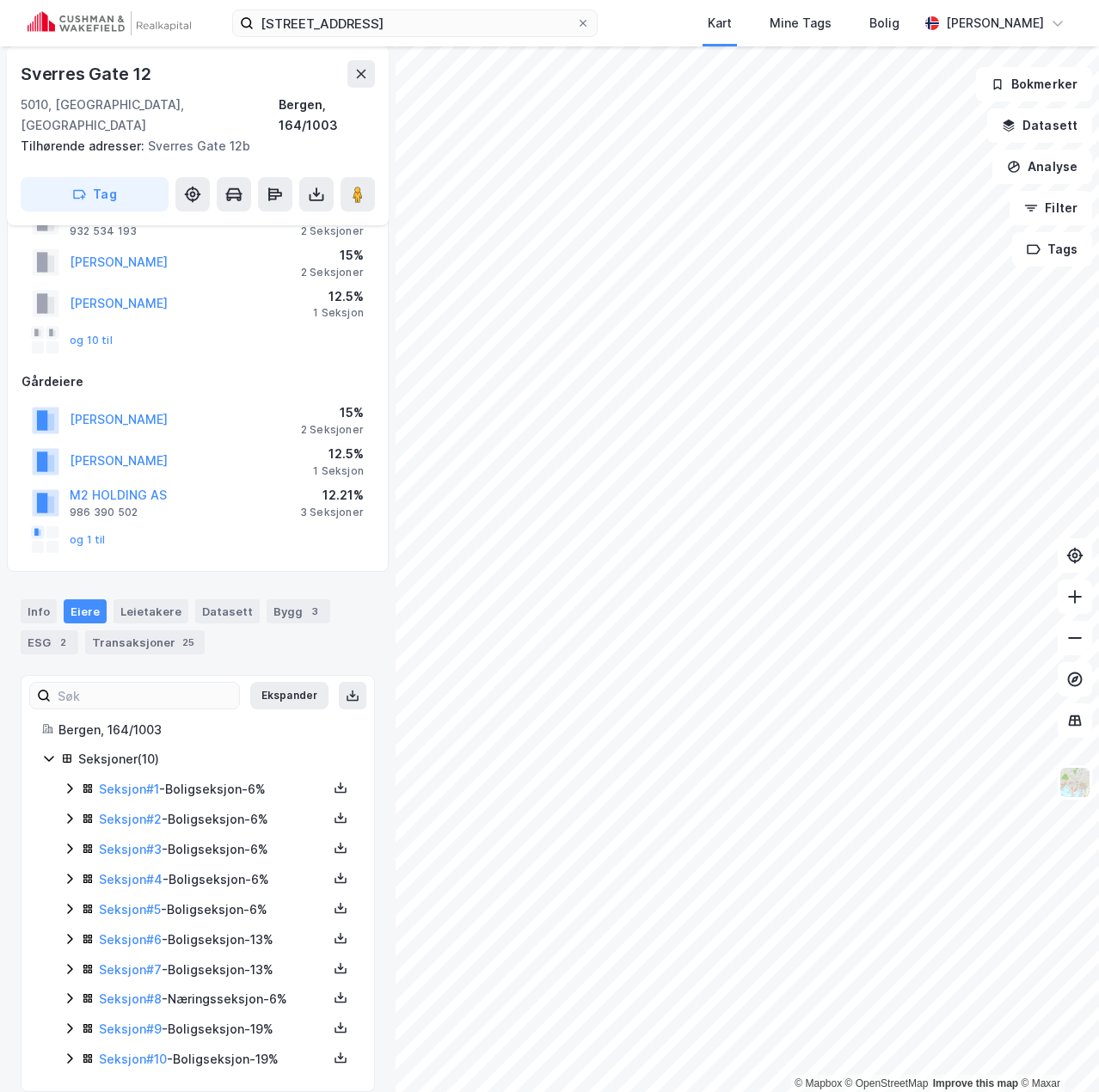
click at [213, 930] on div "Seksjon # 6 - Boligseksjon - 13%" at bounding box center [213, 939] width 229 height 20
click at [213, 960] on div "Seksjon # 7 - Boligseksjon - 13%" at bounding box center [213, 970] width 229 height 20
click at [218, 989] on div "Seksjon # 8 - Næringsseksjon - 6%" at bounding box center [213, 999] width 229 height 20
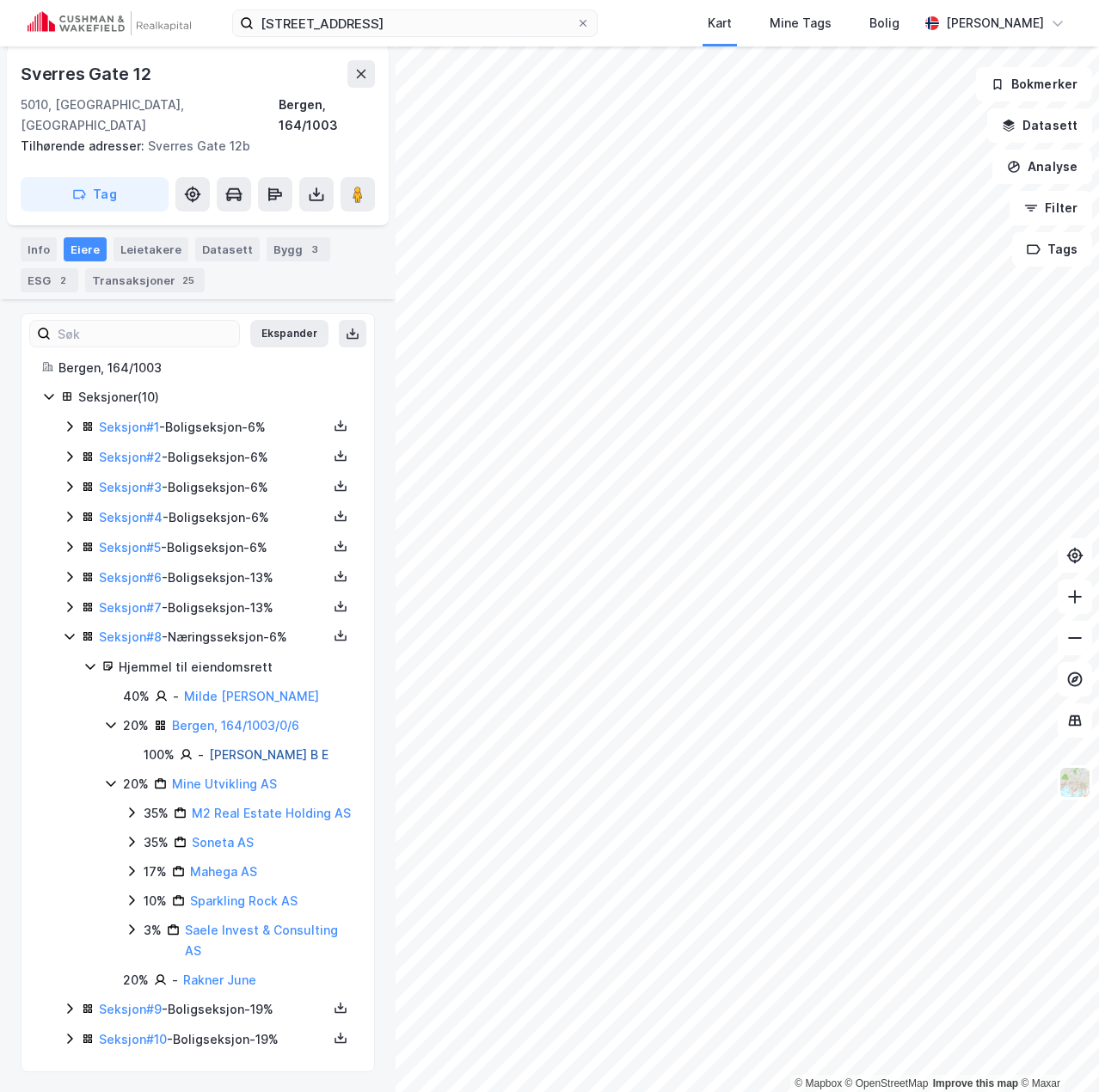
scroll to position [436, 0]
click at [230, 626] on div "Seksjon # 8 - Næringsseksjon - 6%" at bounding box center [213, 636] width 229 height 20
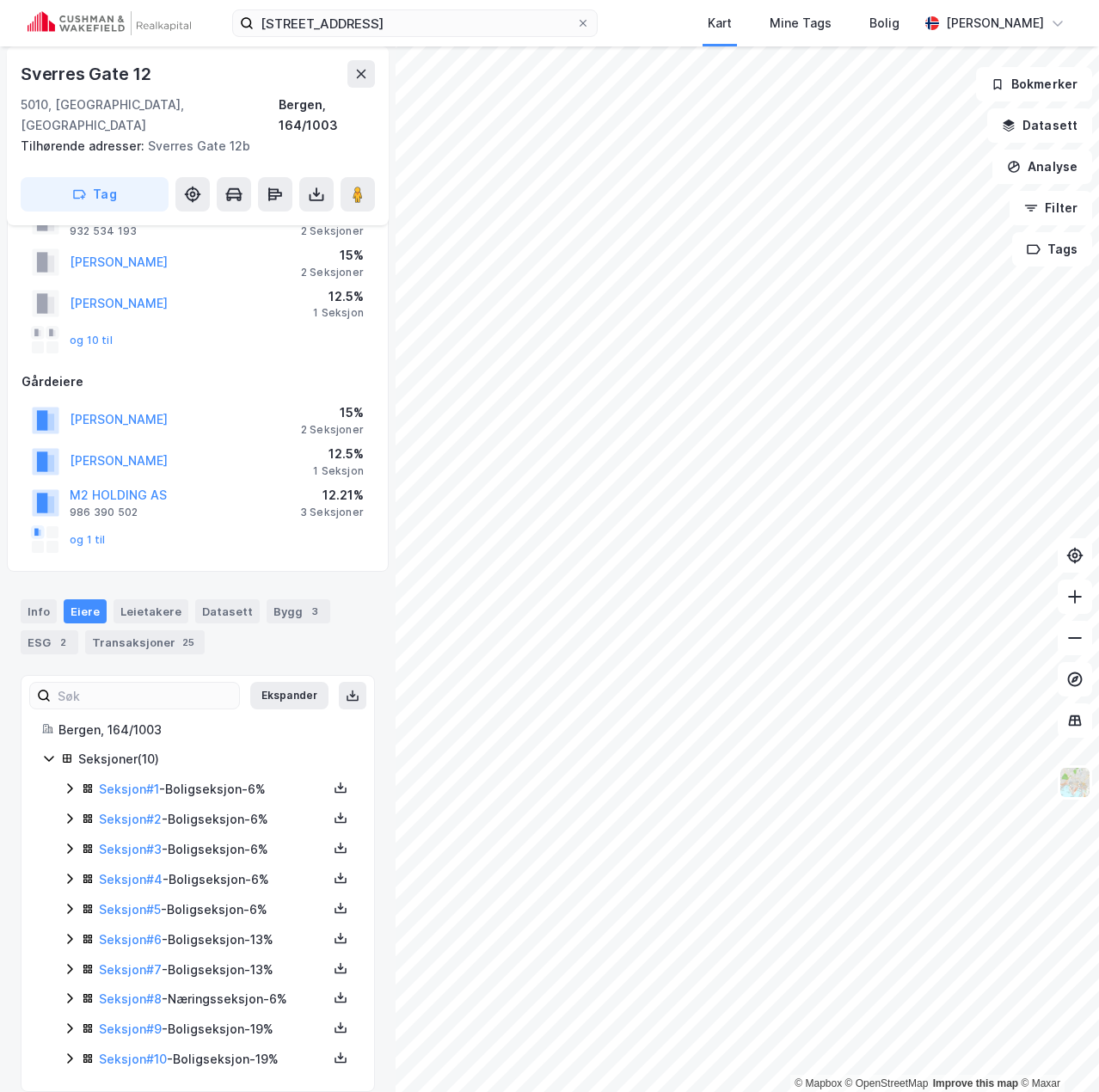
click at [221, 960] on div "Seksjon # 7 - Boligseksjon - 13%" at bounding box center [213, 970] width 229 height 20
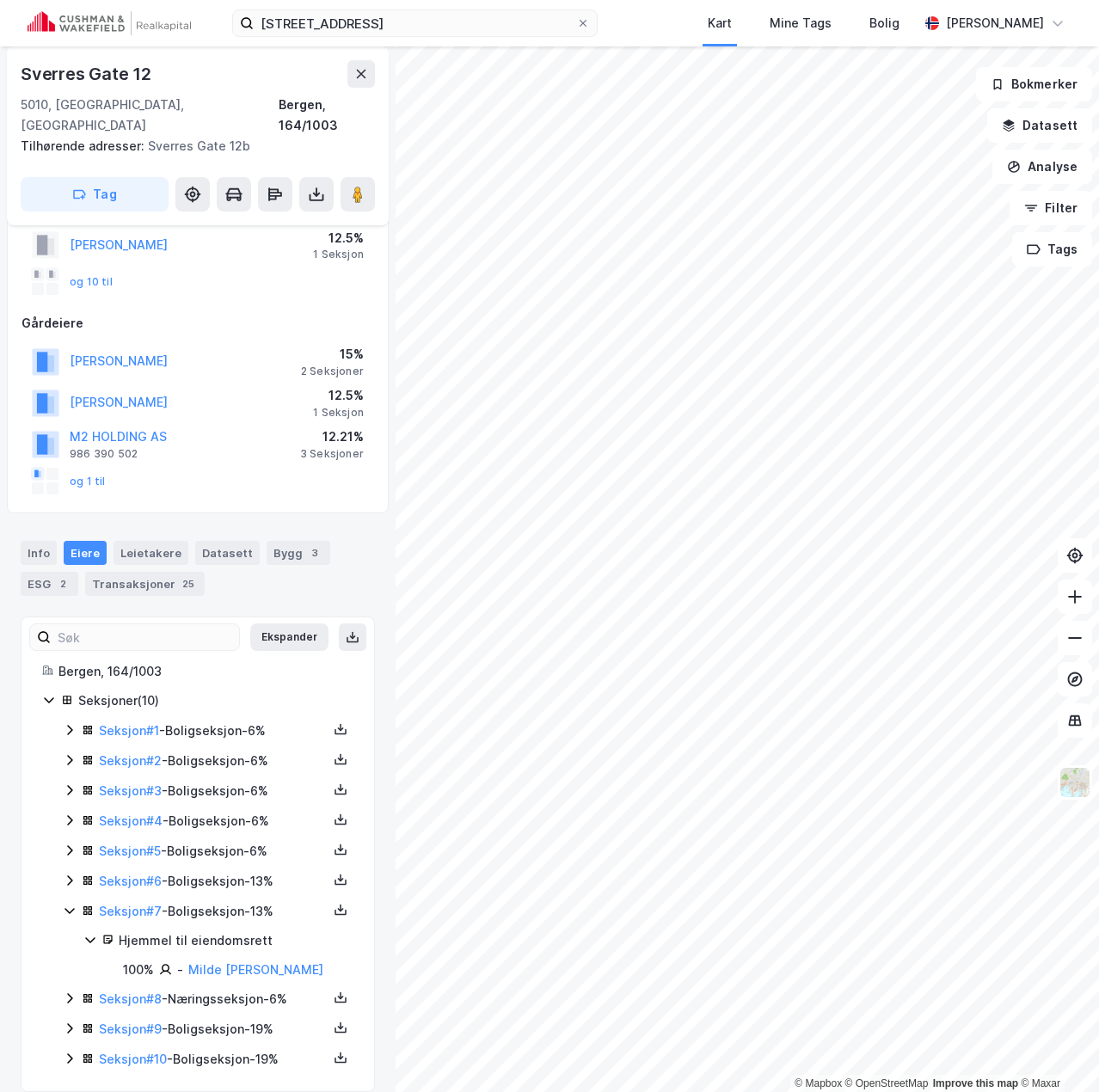
click at [227, 901] on div "Seksjon # 7 - Boligseksjon - 13%" at bounding box center [213, 911] width 229 height 20
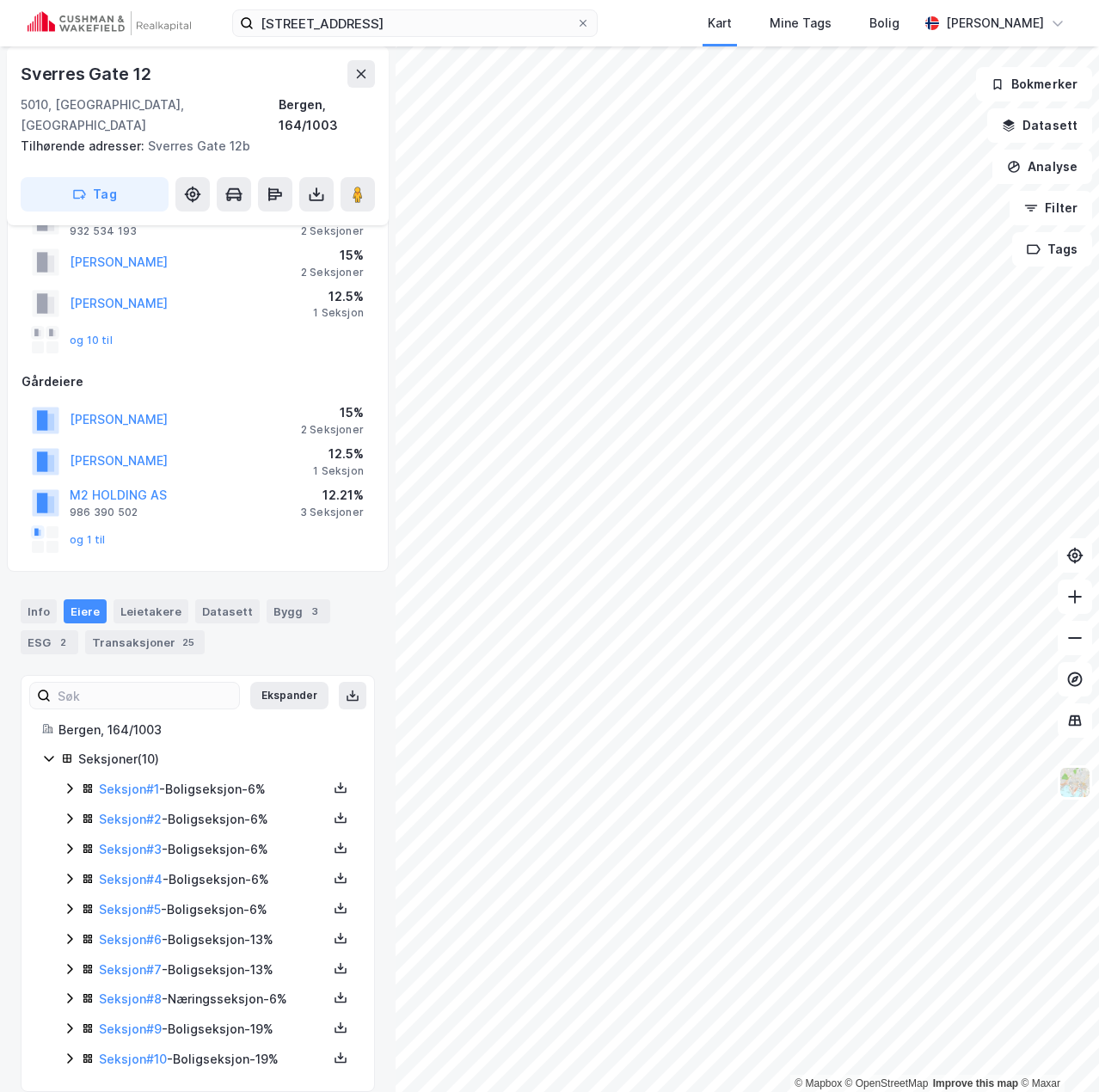
click at [221, 989] on div "Seksjon # 8 - Næringsseksjon - 6%" at bounding box center [213, 999] width 229 height 20
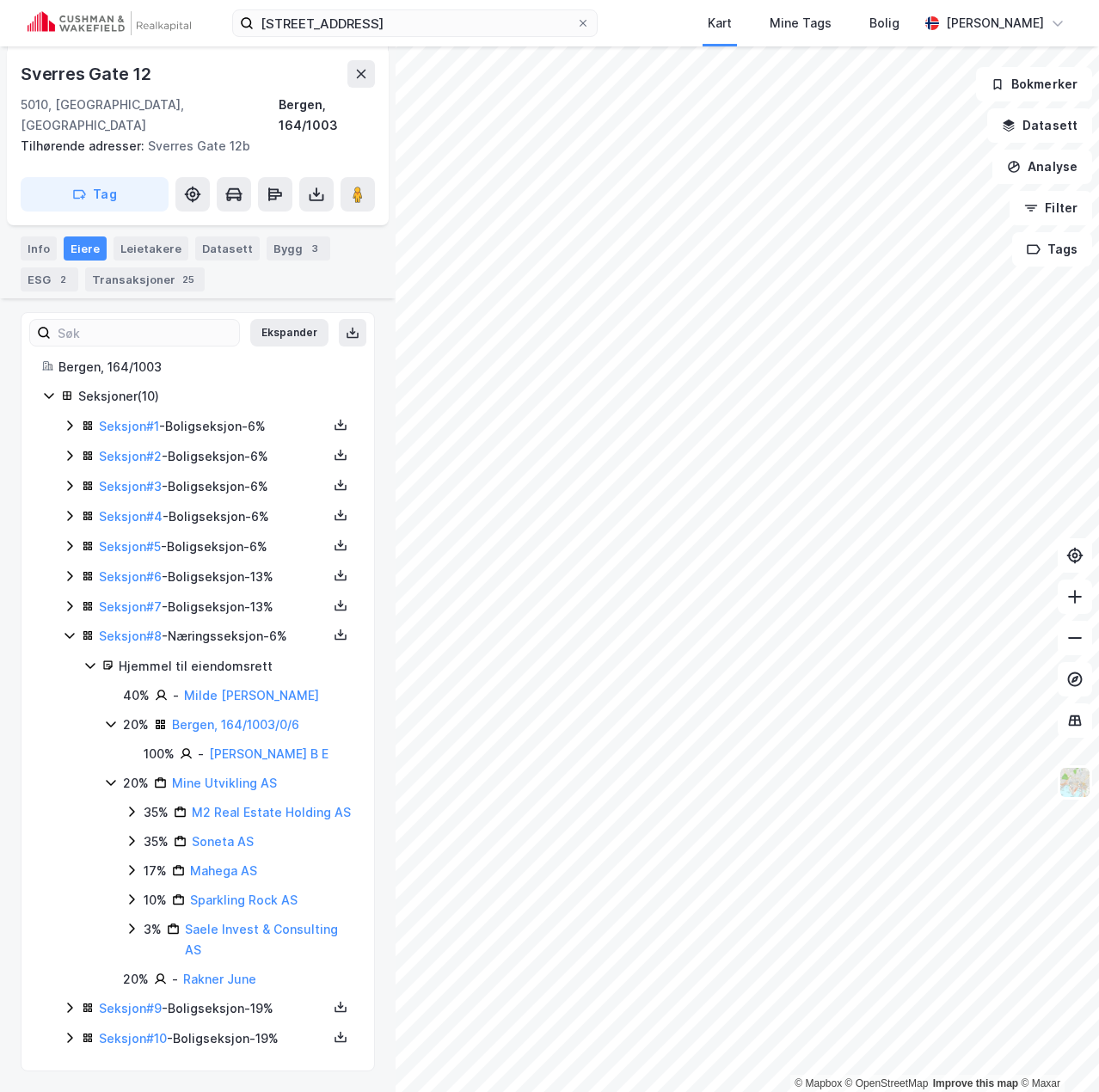
click at [219, 626] on div "Seksjon # 8 - Næringsseksjon - 6%" at bounding box center [213, 636] width 229 height 20
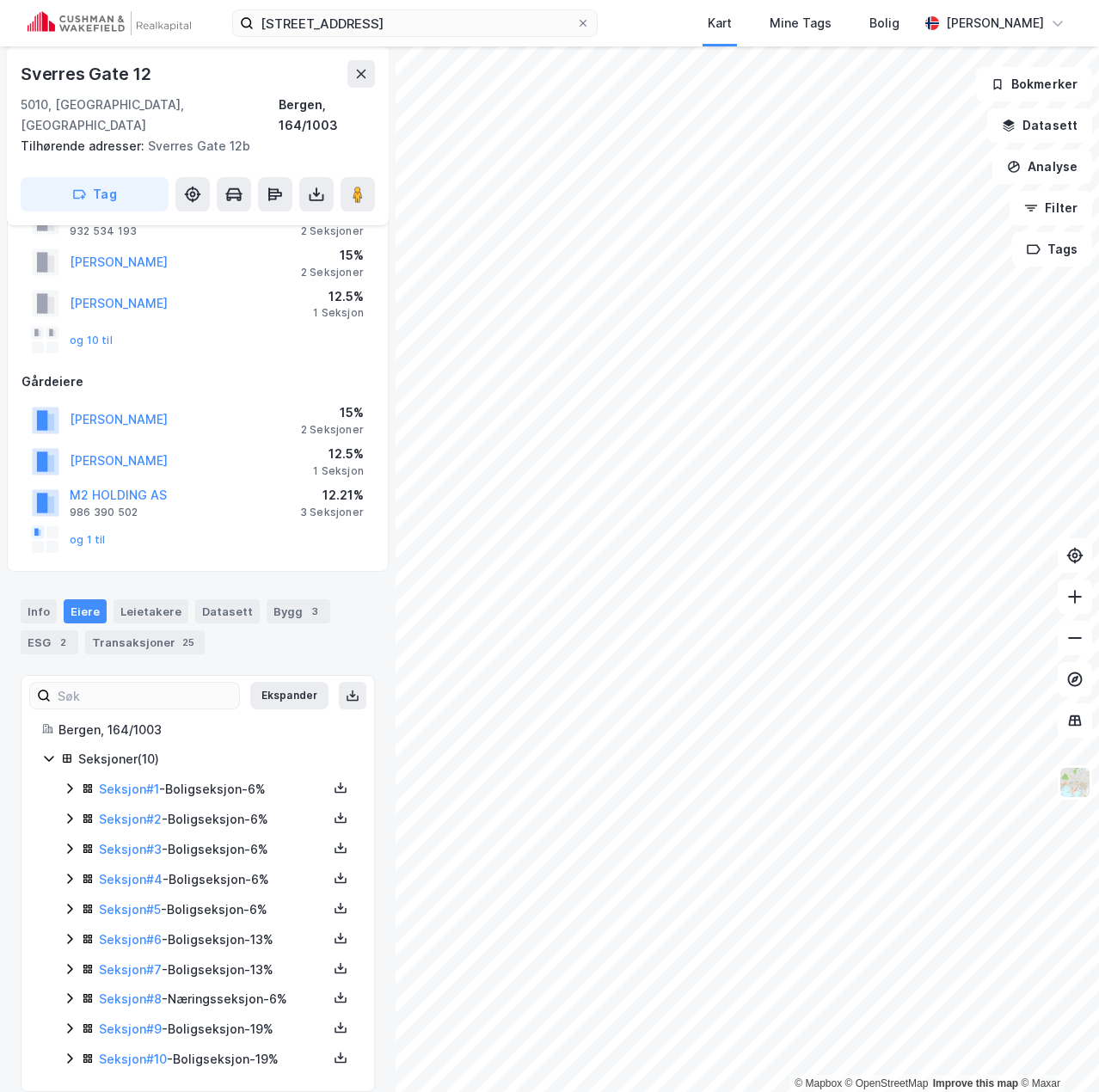
click at [254, 1019] on div "Seksjon # 9 - Boligseksjon - 19%" at bounding box center [213, 1029] width 229 height 20
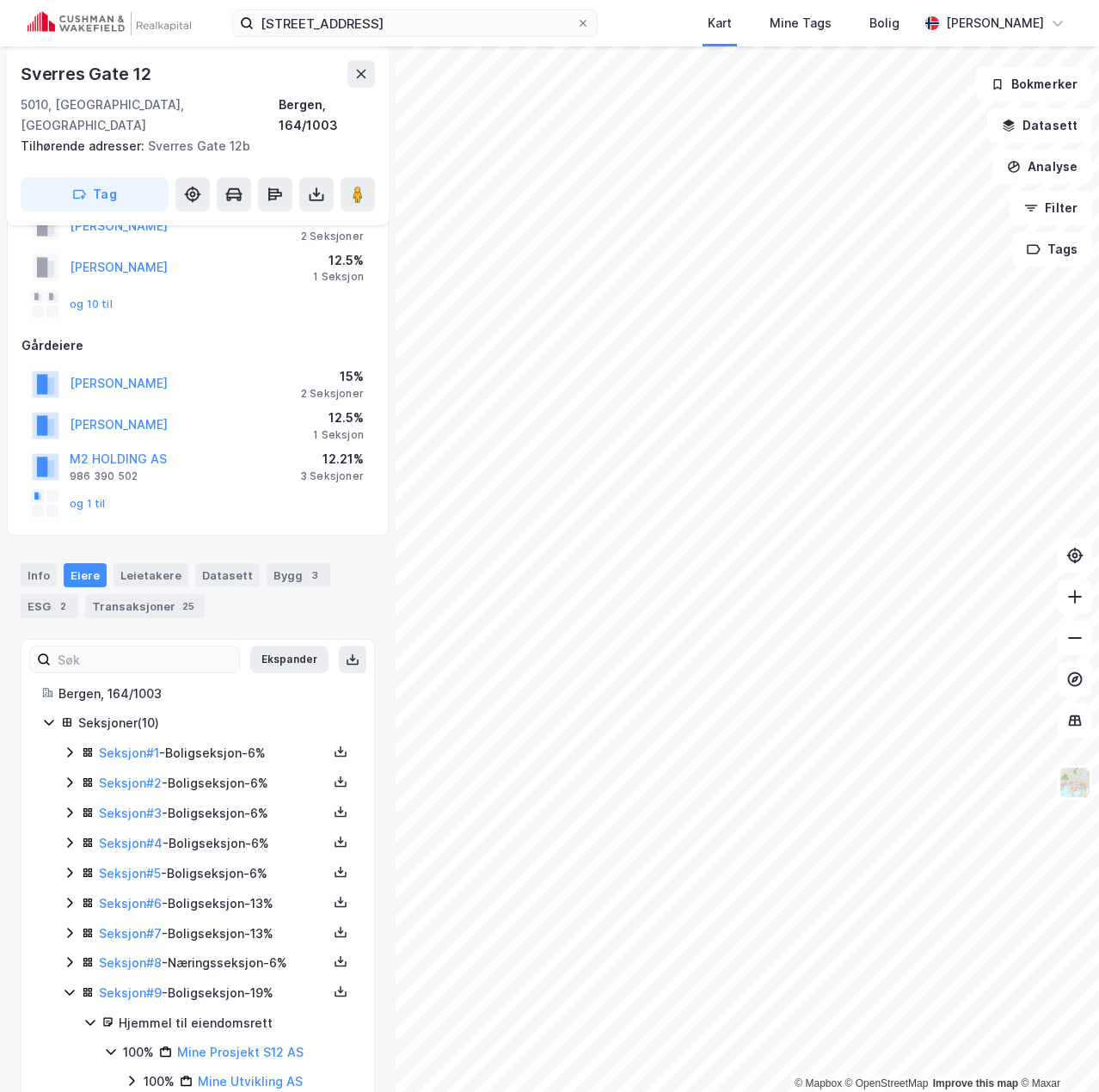
scroll to position [161, 0]
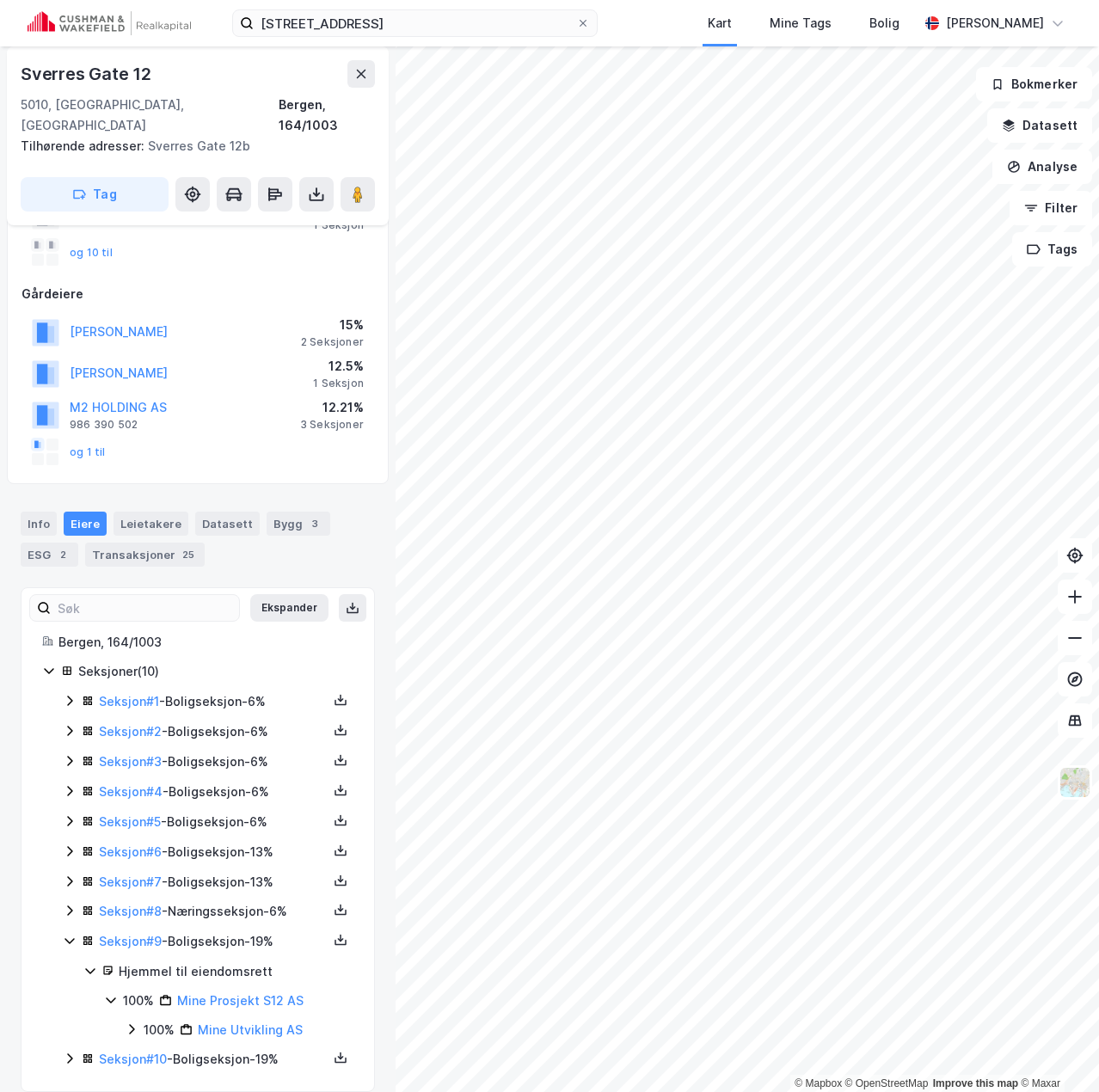
click at [224, 931] on div "Seksjon # 9 - Boligseksjon - 19%" at bounding box center [213, 941] width 229 height 20
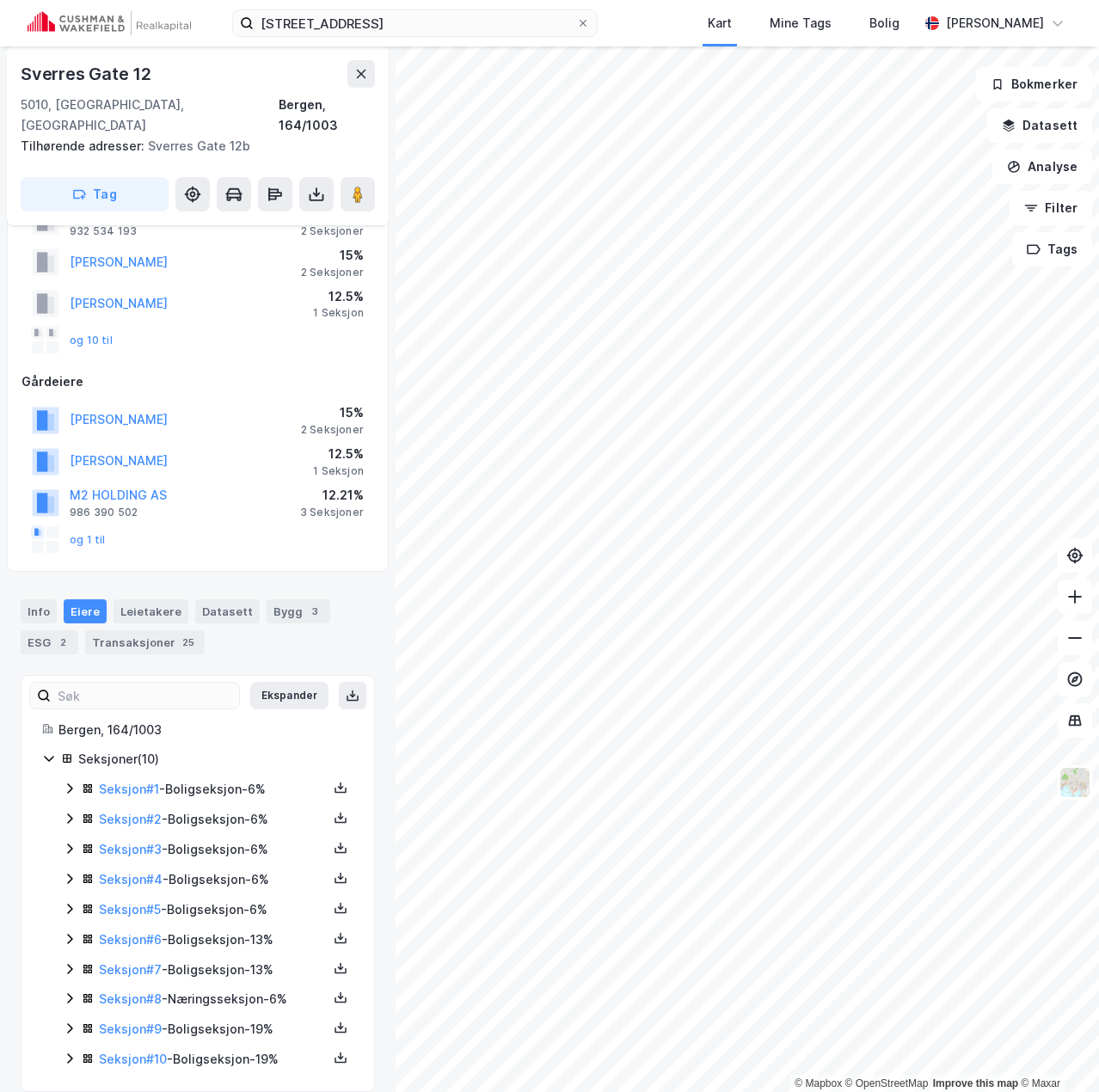
click at [232, 1049] on div "Seksjon # 10 - Boligseksjon - 19%" at bounding box center [213, 1059] width 229 height 20
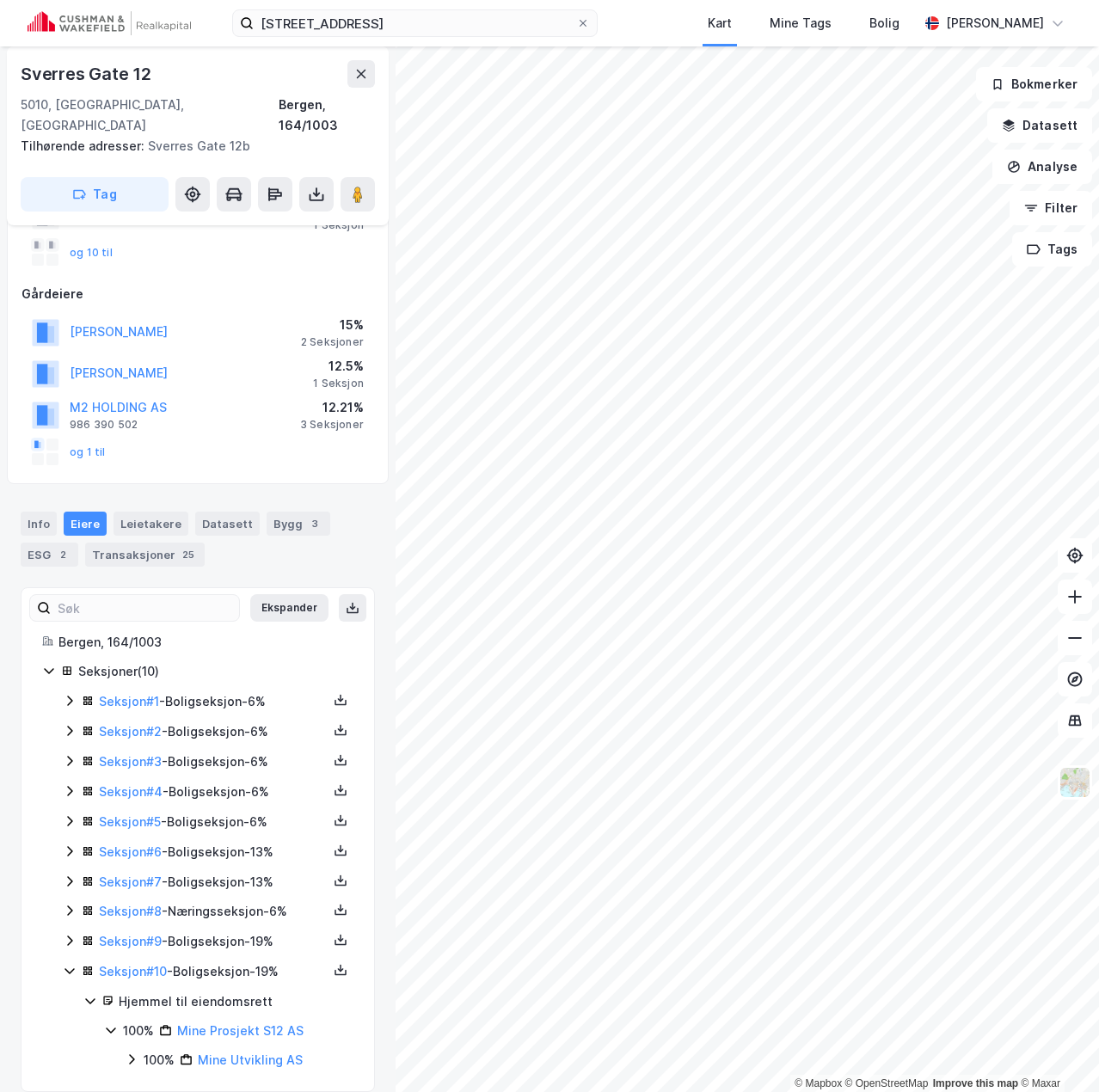
click at [202, 962] on div "Seksjon # 10 - Boligseksjon - 19%" at bounding box center [213, 971] width 229 height 20
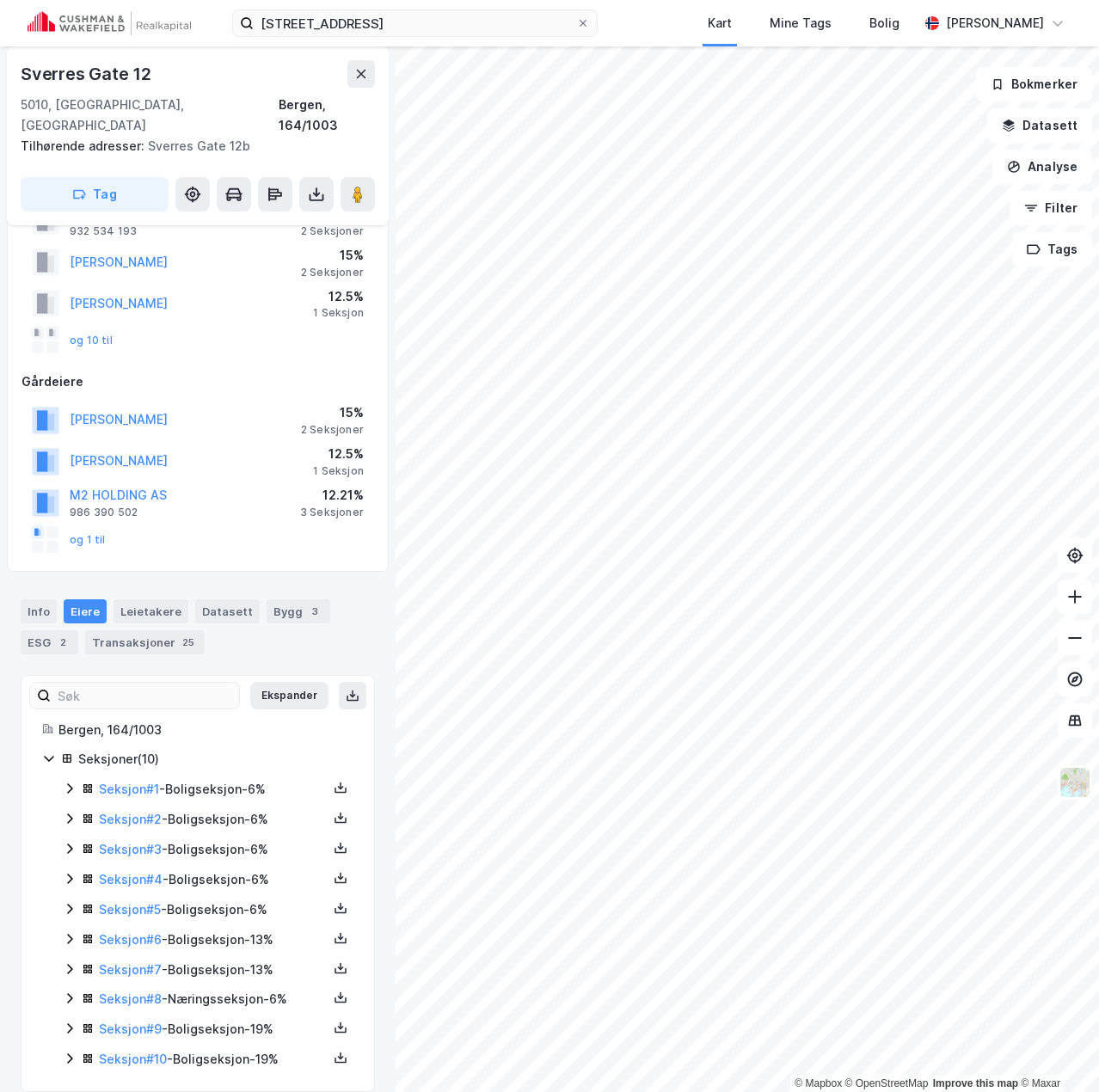
click at [209, 960] on div "Seksjon # 7 - Boligseksjon - 13%" at bounding box center [213, 970] width 229 height 20
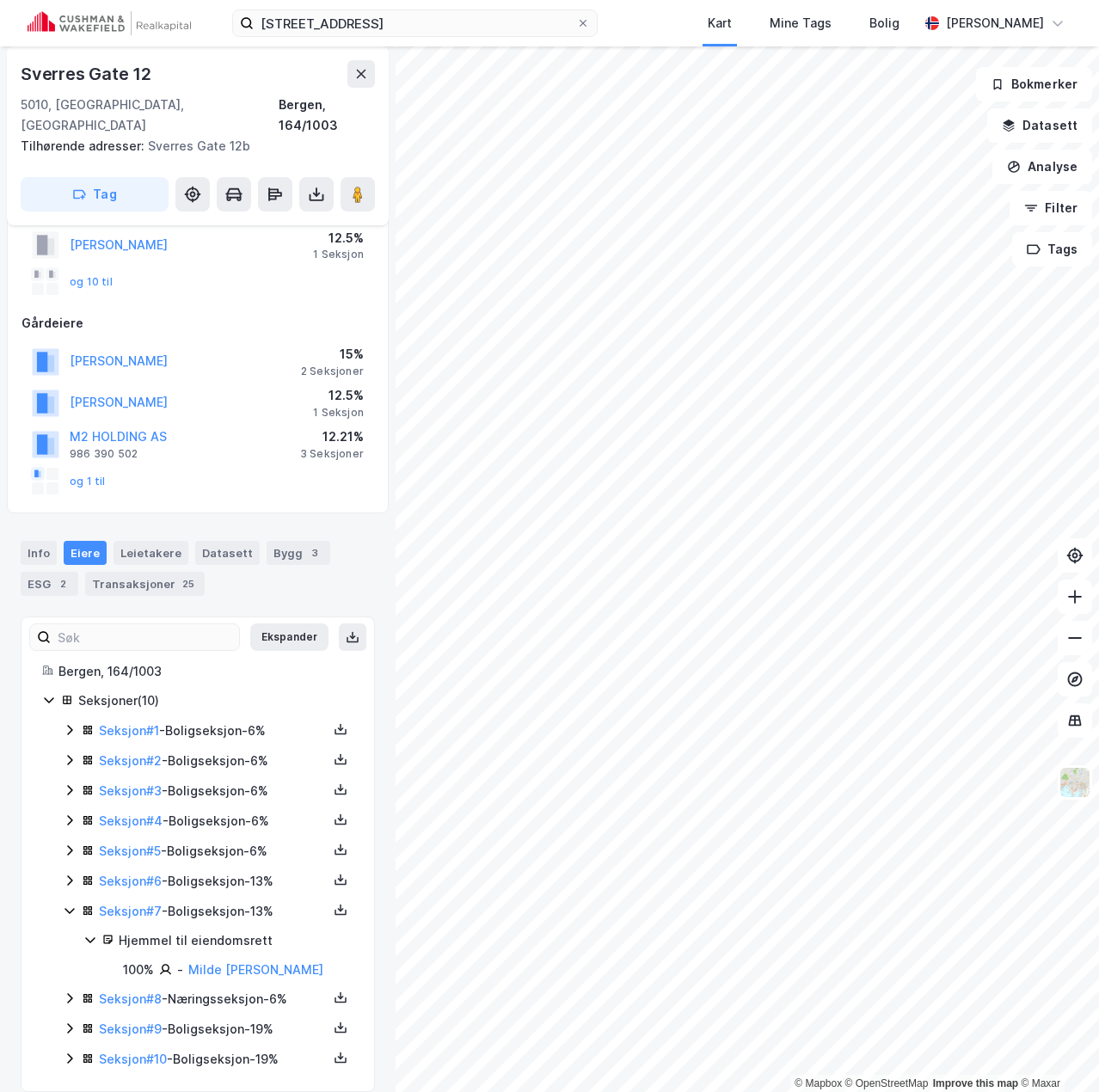
click at [226, 901] on div "Seksjon # 7 - Boligseksjon - 13%" at bounding box center [213, 911] width 229 height 20
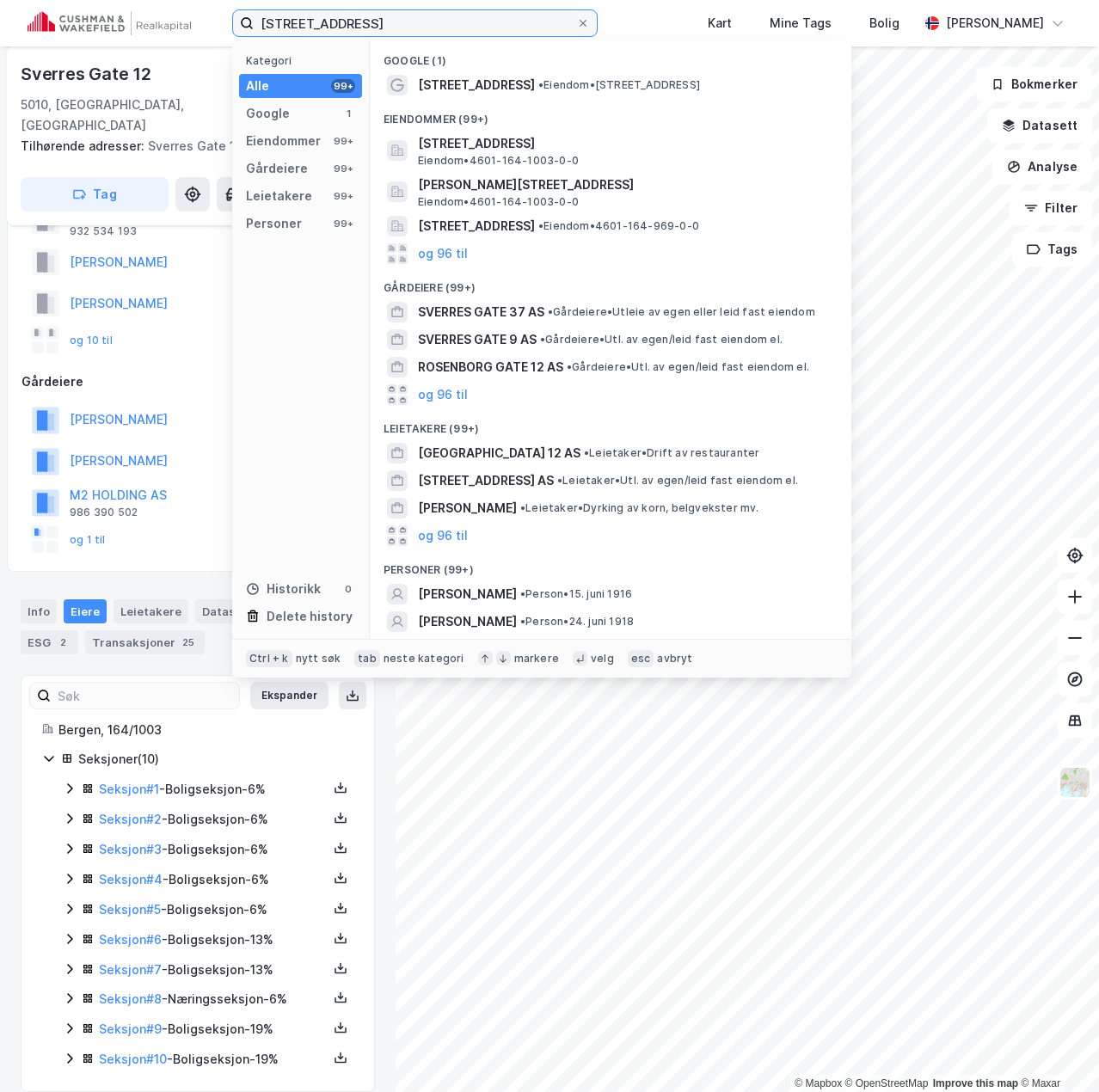
drag, startPoint x: 371, startPoint y: 29, endPoint x: 118, endPoint y: 35, distance: 253.1
click at [118, 35] on div "[STREET_ADDRESS] Kategori Alle 99+ Google 1 Eiendommer 99+ Gårdeiere 99+ Leieta…" at bounding box center [549, 23] width 1099 height 46
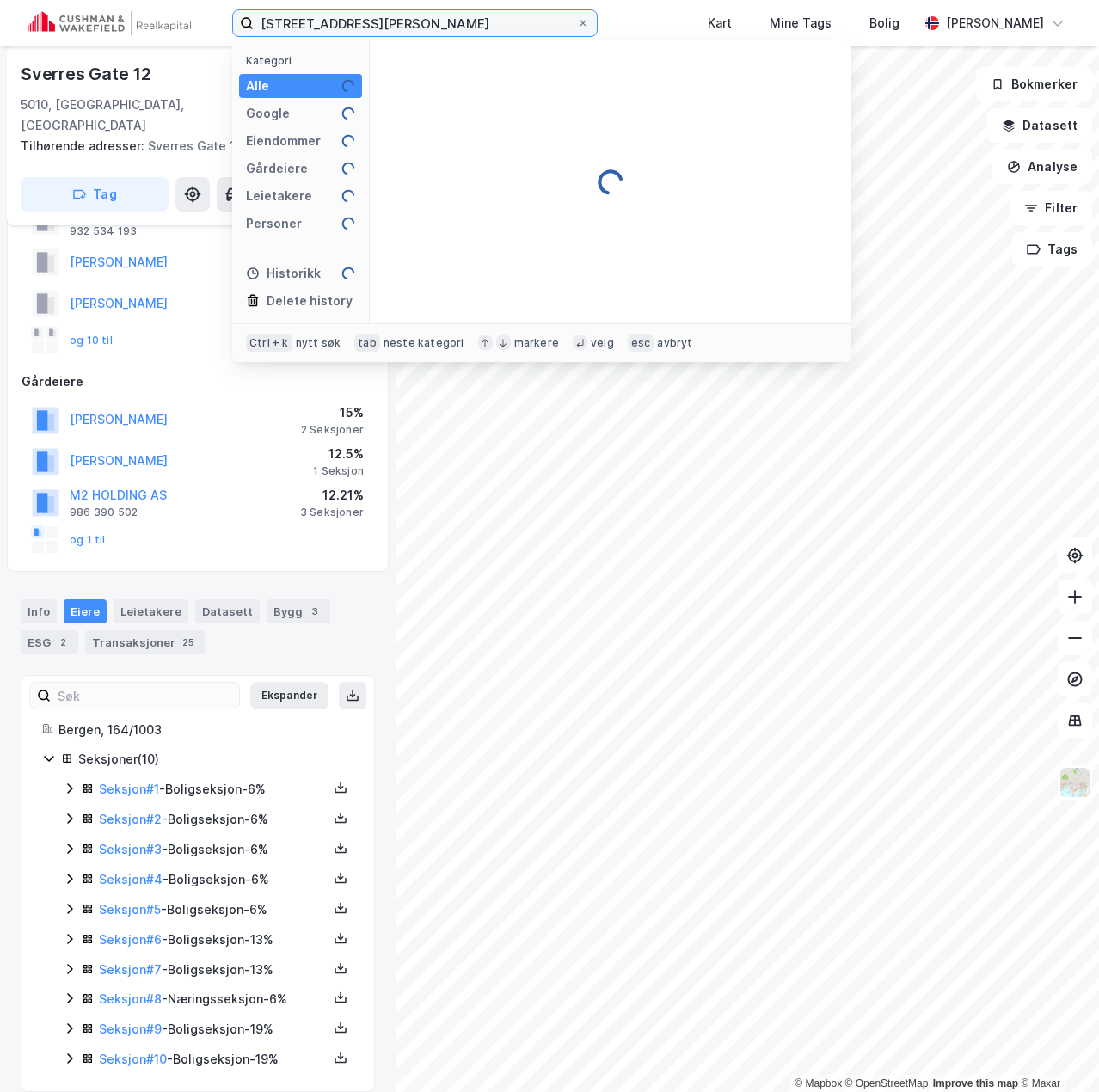
type input "[STREET_ADDRESS][PERSON_NAME]"
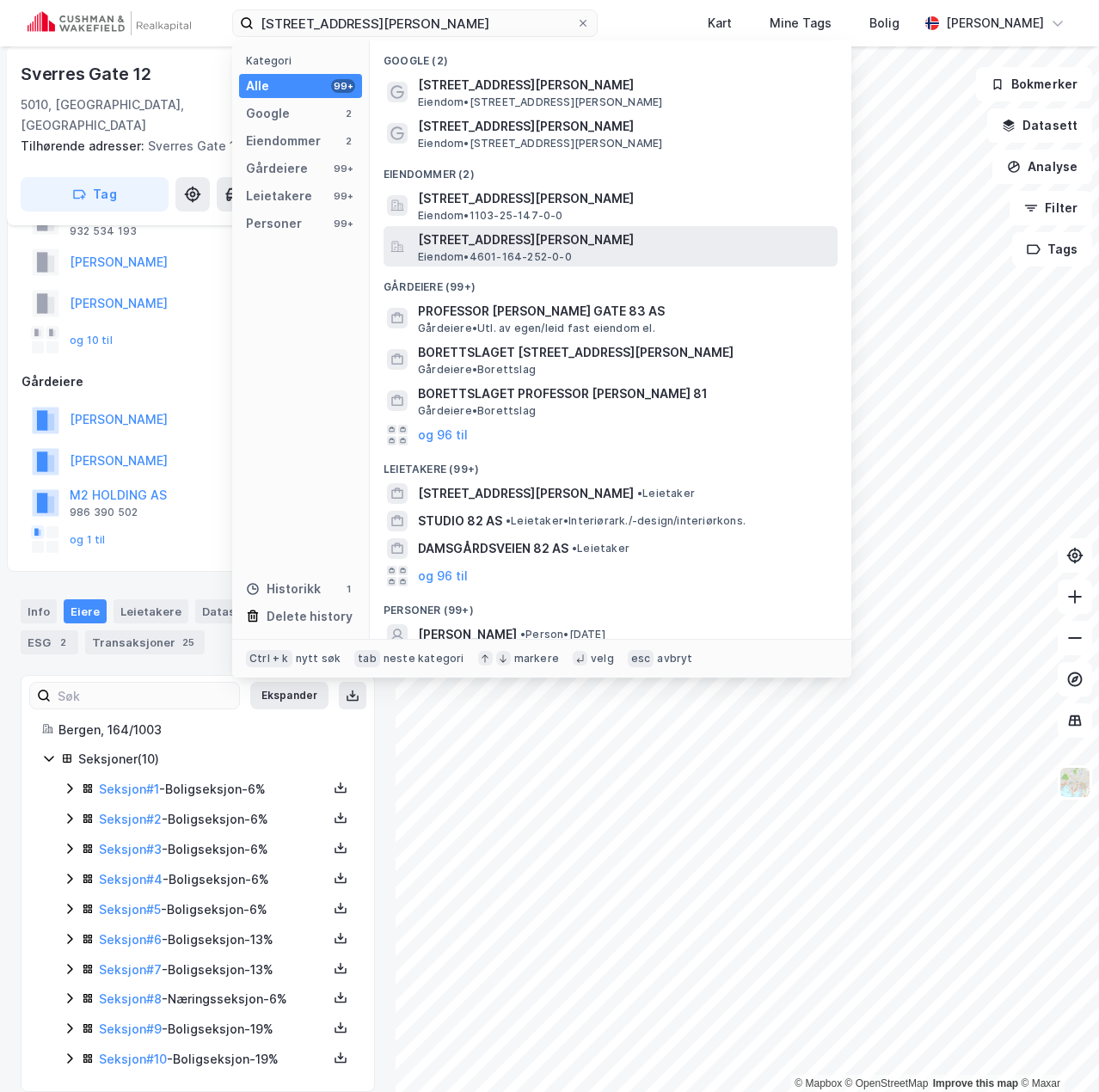
click at [564, 239] on span "[STREET_ADDRESS][PERSON_NAME]" at bounding box center [624, 240] width 412 height 20
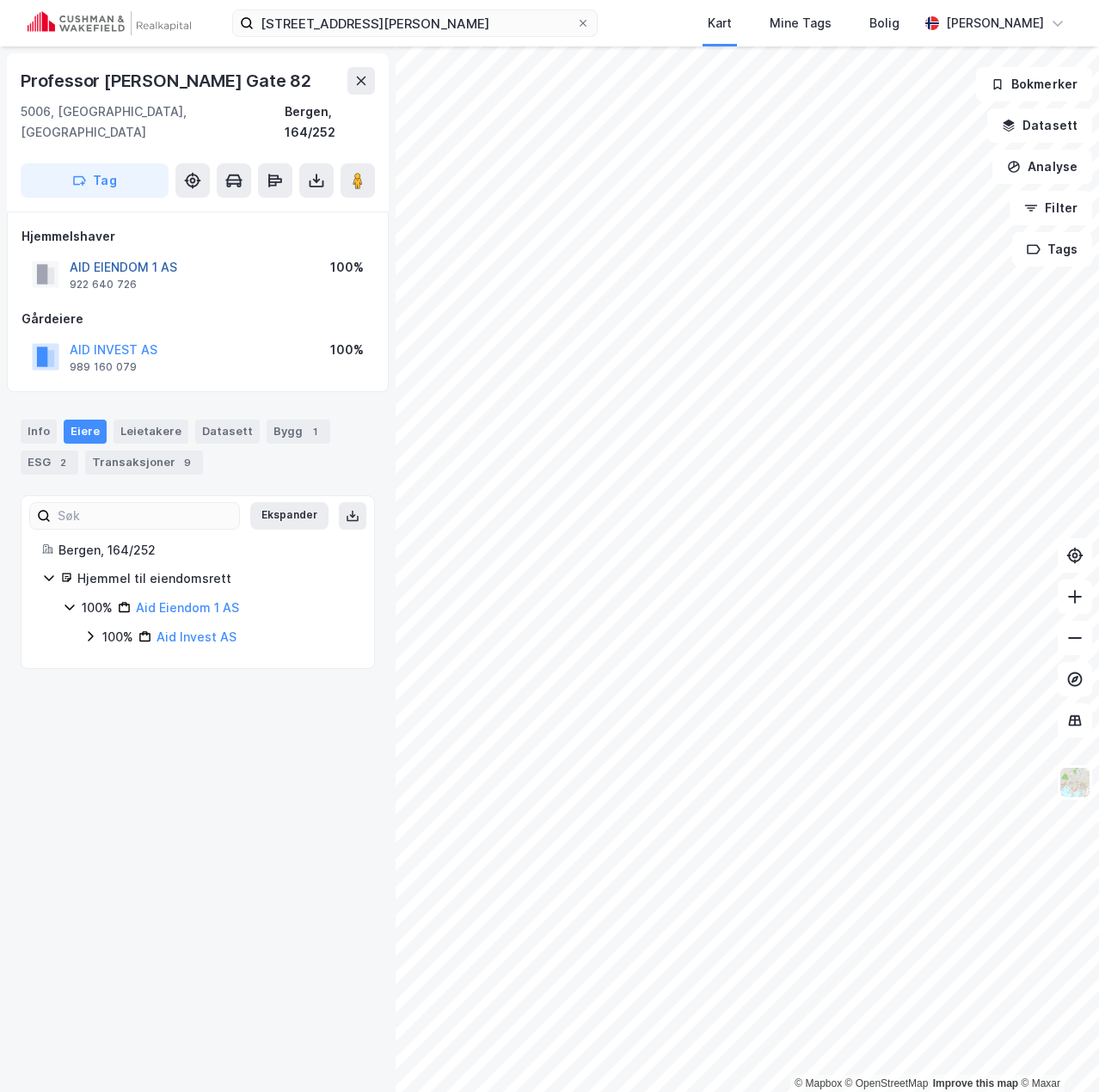
click at [0, 0] on button "AID EIENDOM 1 AS" at bounding box center [0, 0] width 0 height 0
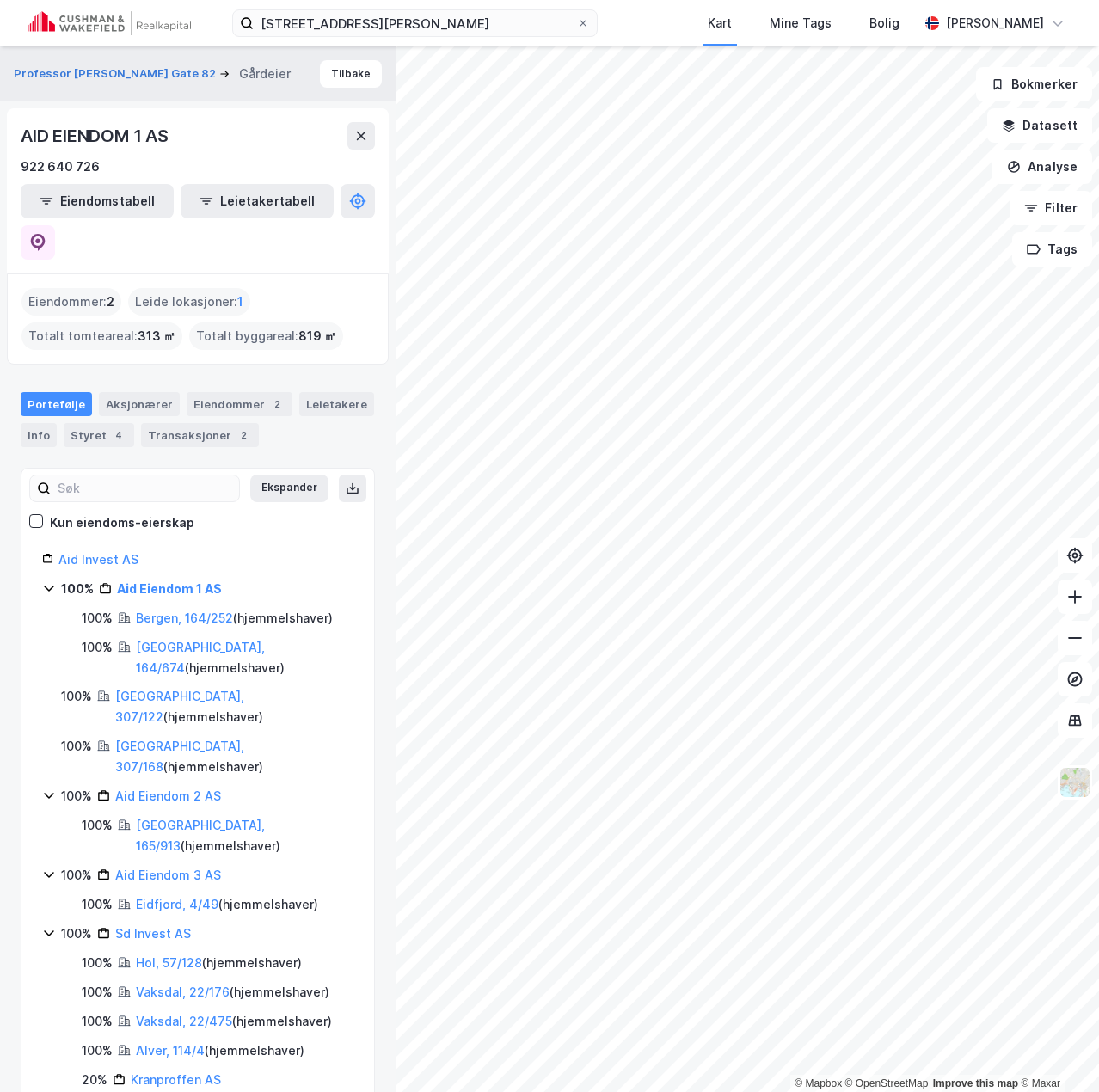
drag, startPoint x: 359, startPoint y: 199, endPoint x: 364, endPoint y: 266, distance: 67.2
click at [364, 266] on div "Professor Hansteens Gate 82 Gårdeier Tilbake AID EIENDOM 1 AS 922 640 726 Eiend…" at bounding box center [198, 569] width 396 height 1046
click at [55, 225] on button at bounding box center [37, 242] width 35 height 35
